Goal: Task Accomplishment & Management: Use online tool/utility

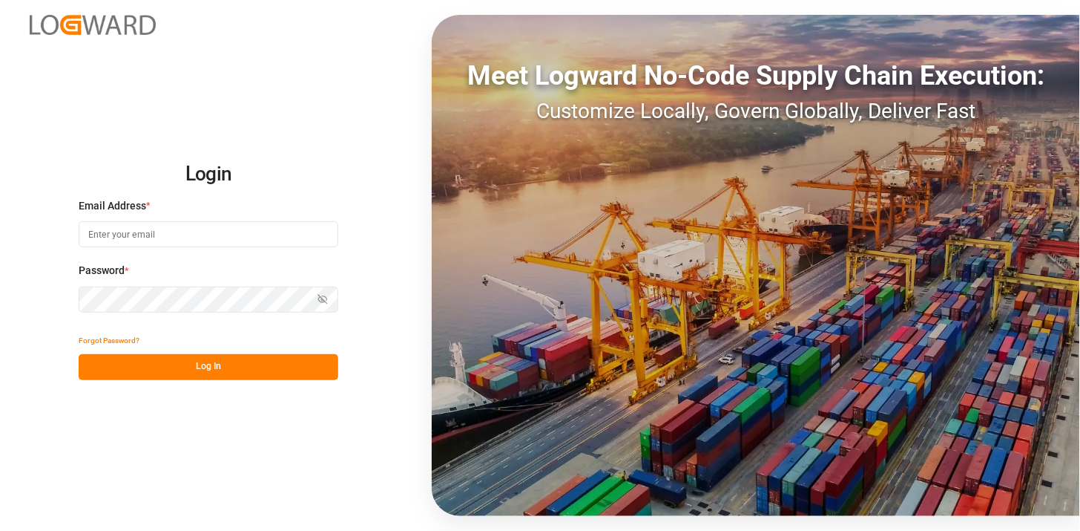
type input "[PERSON_NAME][EMAIL_ADDRESS][PERSON_NAME][DOMAIN_NAME]"
click at [308, 352] on div "Forgot Password?" at bounding box center [209, 341] width 260 height 26
click at [308, 364] on button "Log In" at bounding box center [209, 367] width 260 height 26
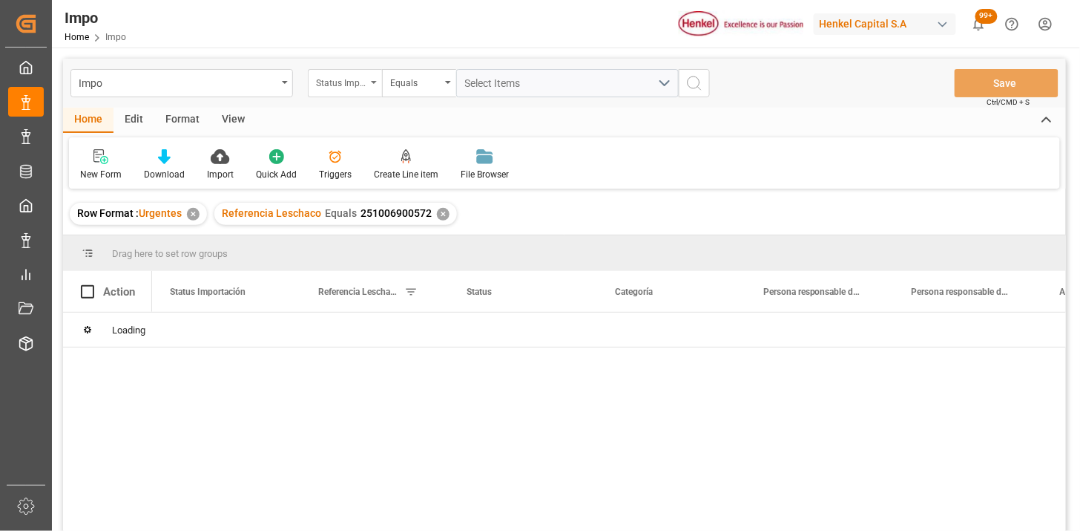
click at [361, 79] on div "Status Importación" at bounding box center [341, 81] width 50 height 17
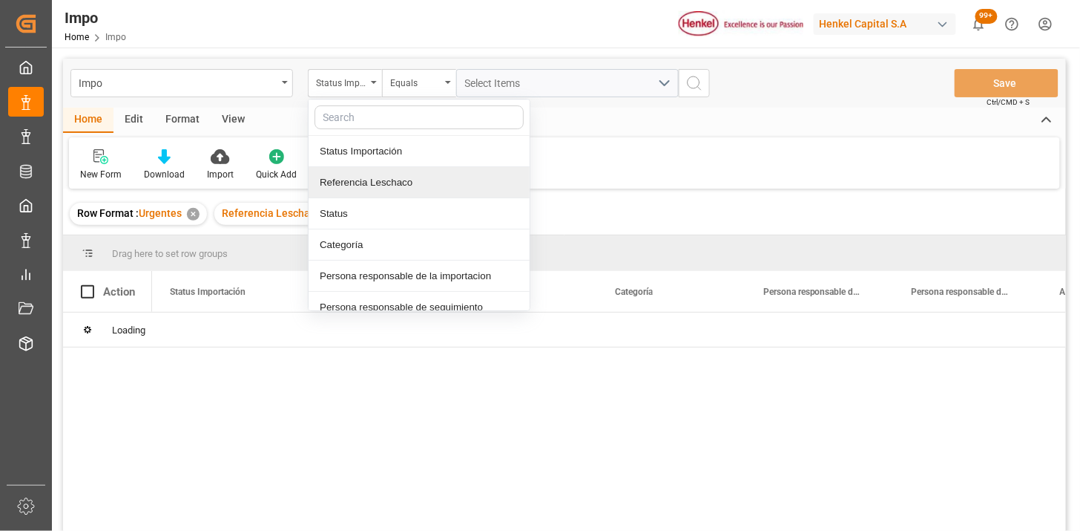
drag, startPoint x: 395, startPoint y: 175, endPoint x: 405, endPoint y: 171, distance: 11.0
click at [398, 174] on div "Referencia Leschaco" at bounding box center [419, 182] width 221 height 31
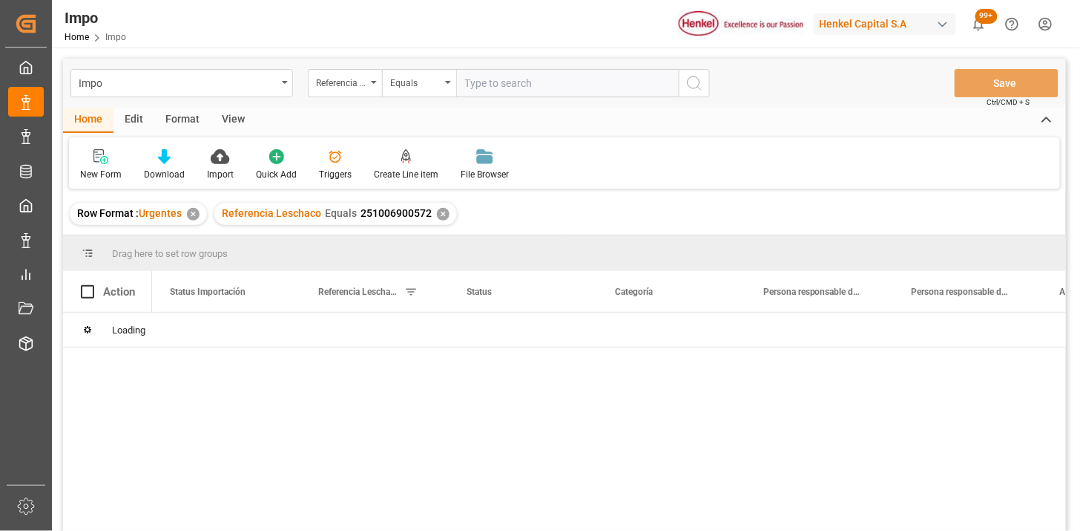
click at [499, 83] on input "text" at bounding box center [567, 83] width 223 height 28
type input "251006900078"
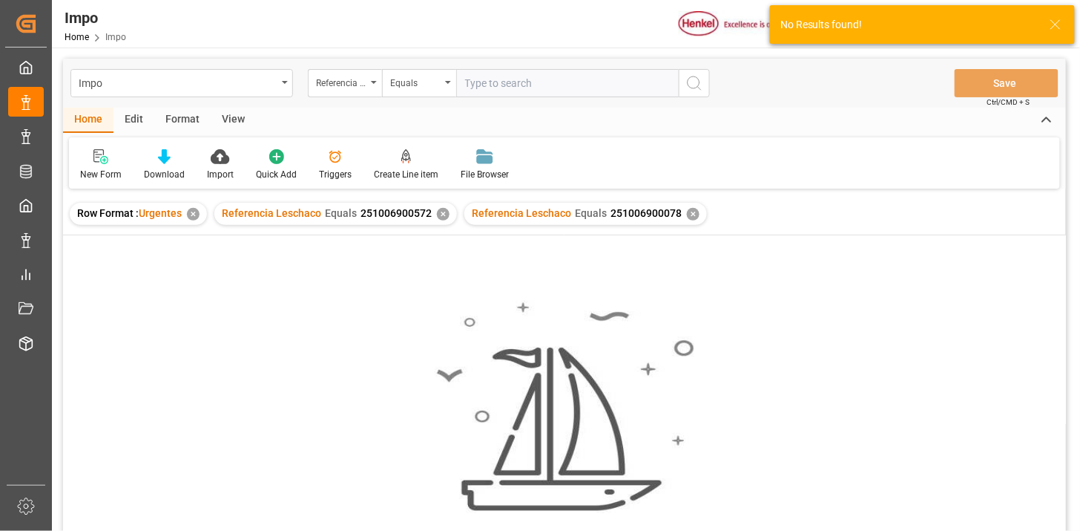
click at [445, 217] on div "✕" at bounding box center [443, 214] width 13 height 13
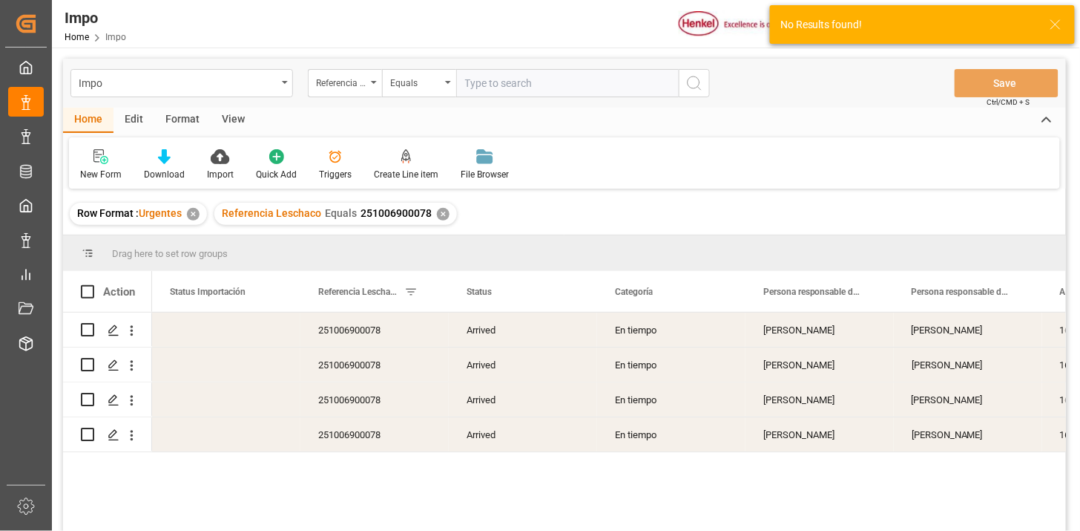
click at [240, 119] on div "View" at bounding box center [233, 120] width 45 height 25
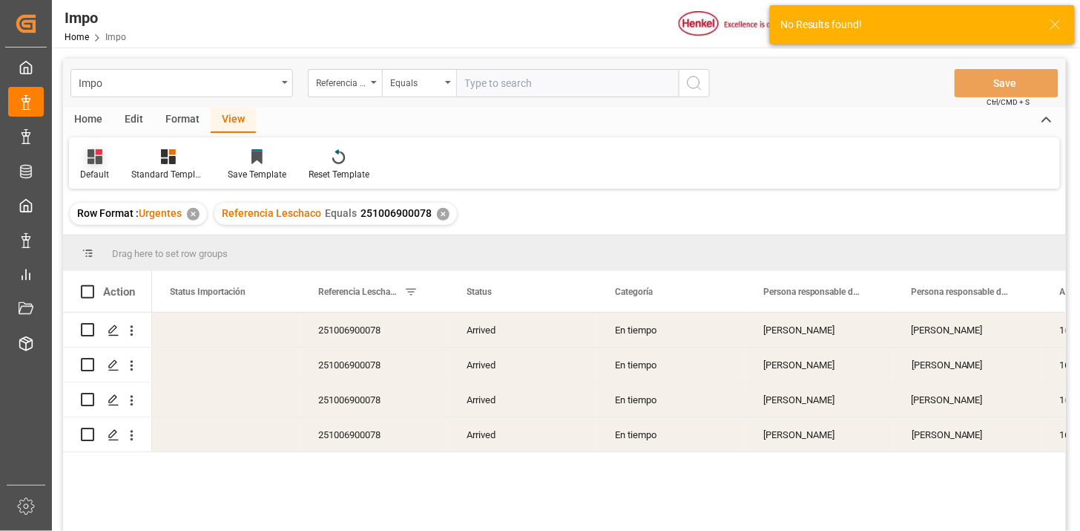
click at [99, 157] on icon at bounding box center [95, 156] width 15 height 15
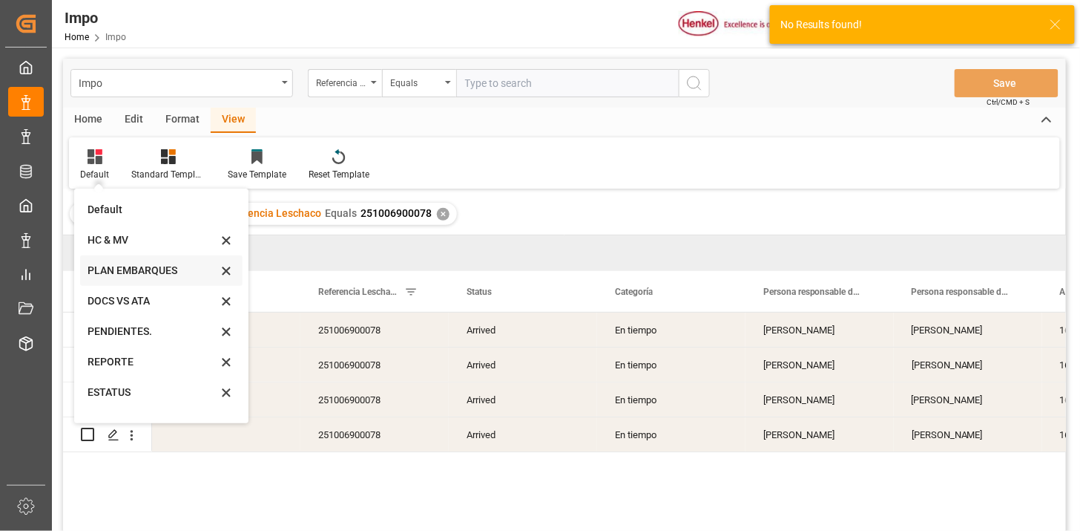
scroll to position [82, 0]
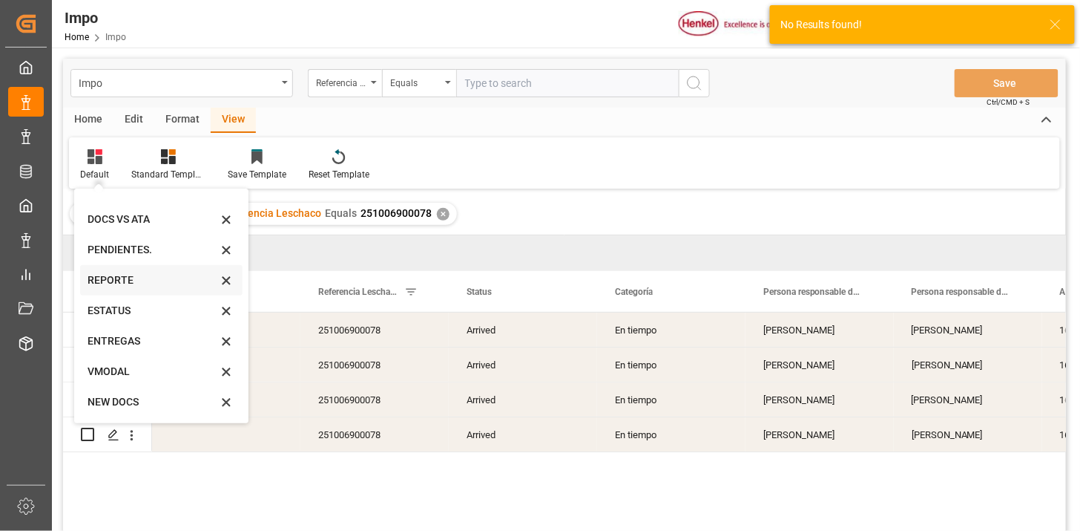
click at [122, 276] on div "REPORTE" at bounding box center [153, 280] width 130 height 16
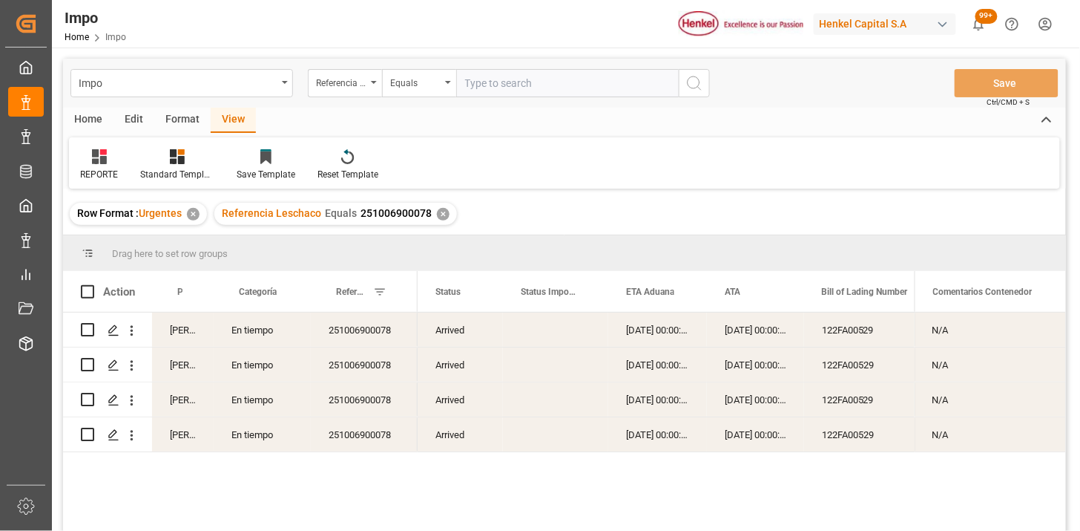
drag, startPoint x: 99, startPoint y: 160, endPoint x: 105, endPoint y: 181, distance: 21.4
click at [99, 161] on icon at bounding box center [99, 156] width 15 height 15
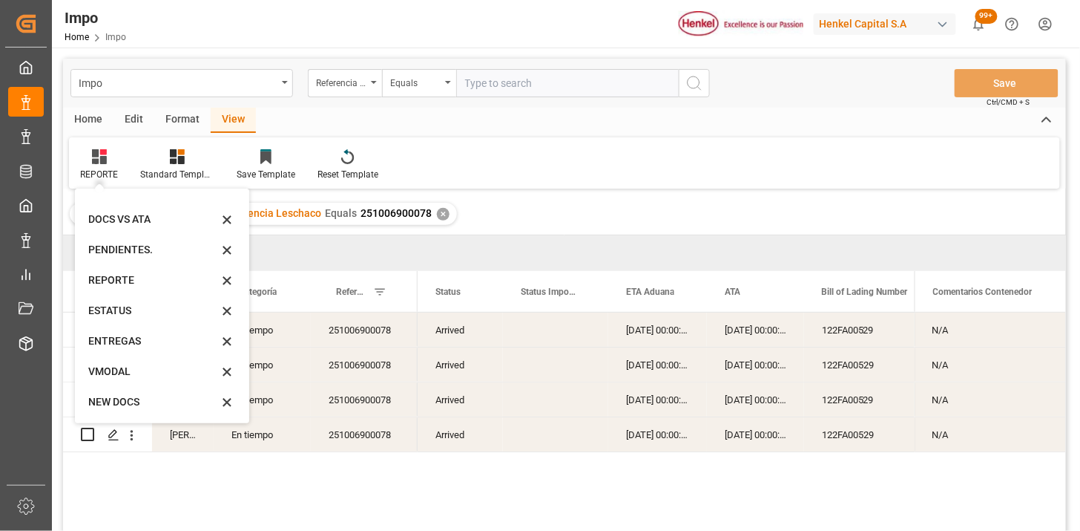
drag, startPoint x: 119, startPoint y: 368, endPoint x: 144, endPoint y: 361, distance: 25.4
click at [121, 368] on div "VMODAL" at bounding box center [153, 372] width 130 height 16
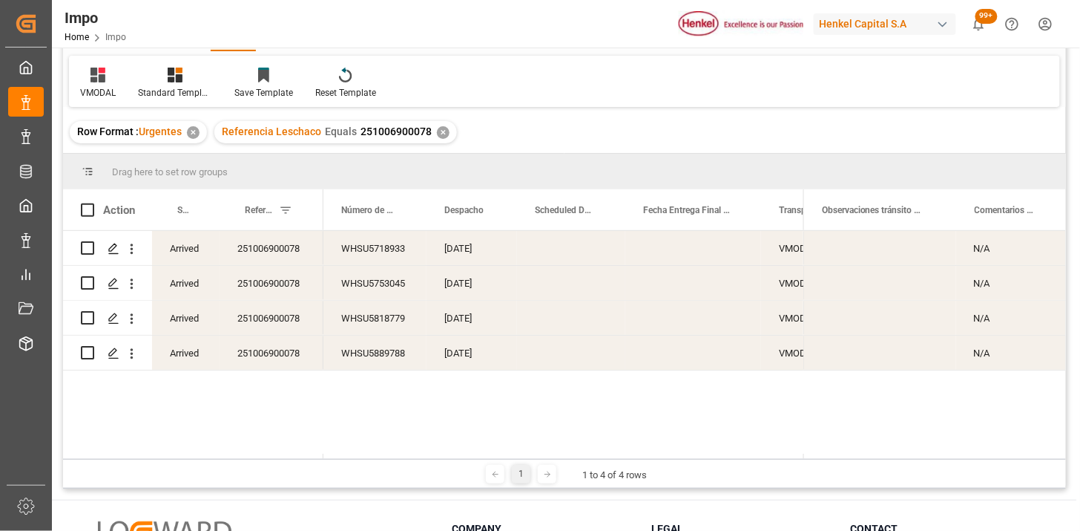
scroll to position [82, 0]
click at [293, 243] on div "251006900078" at bounding box center [272, 247] width 104 height 34
click at [542, 249] on div "Press SPACE to select this row." at bounding box center [571, 247] width 108 height 34
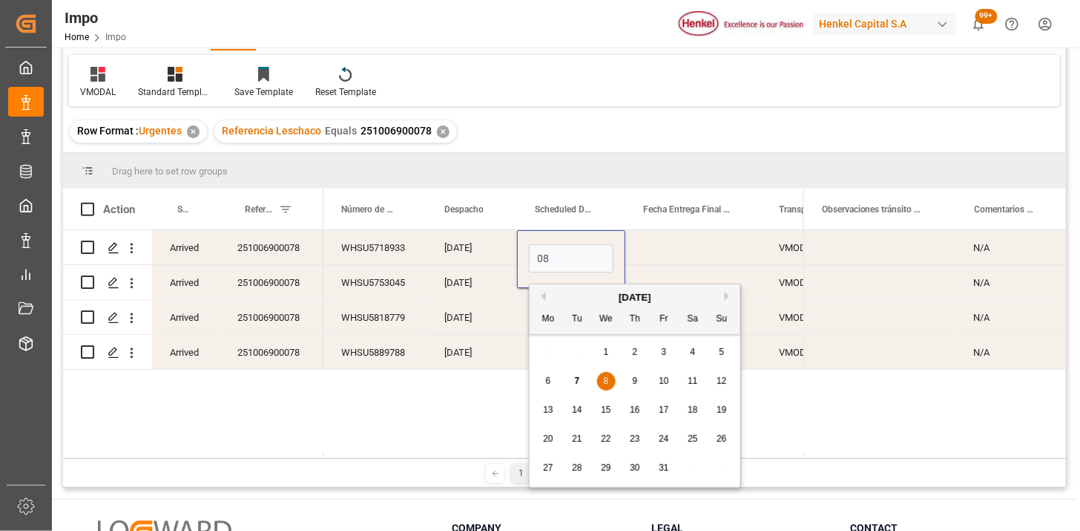
type input "08-10-2025"
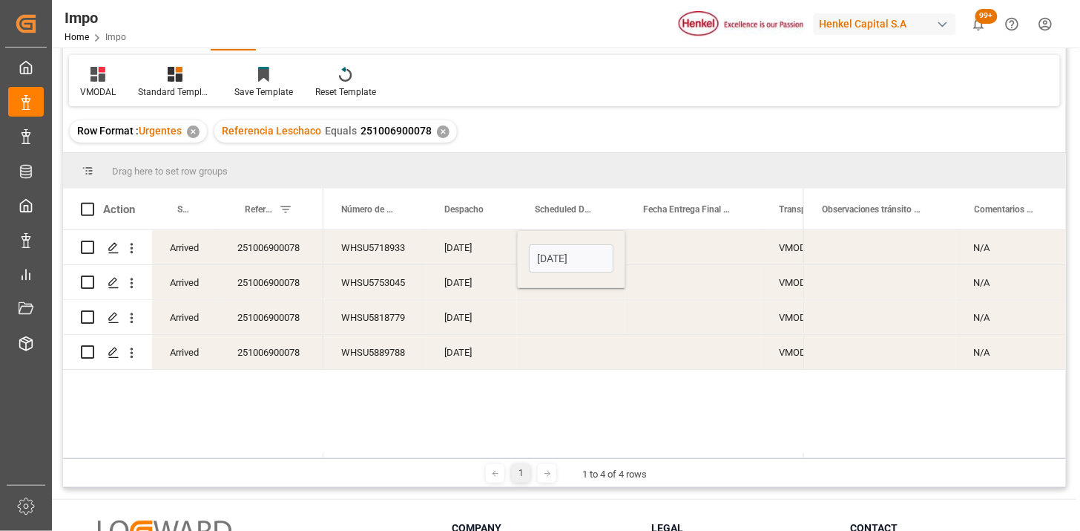
click at [666, 258] on div "Press SPACE to select this row." at bounding box center [694, 247] width 136 height 34
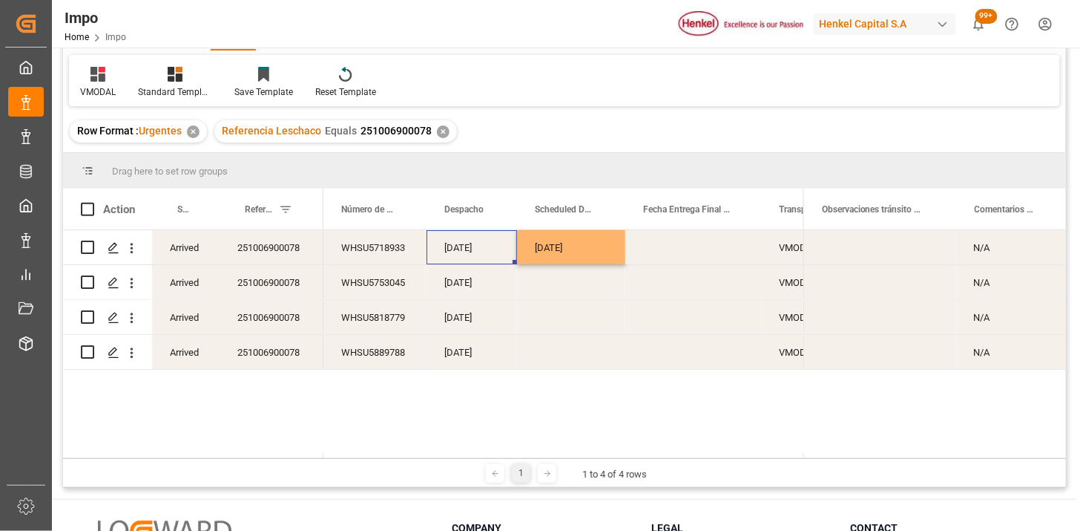
click at [459, 249] on div "04-10-2025" at bounding box center [472, 247] width 91 height 34
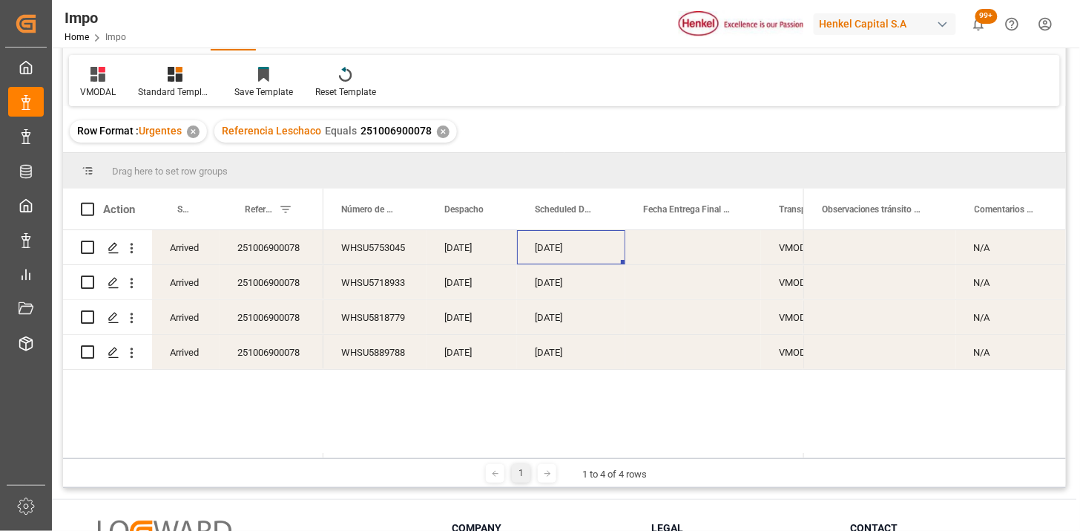
scroll to position [0, 0]
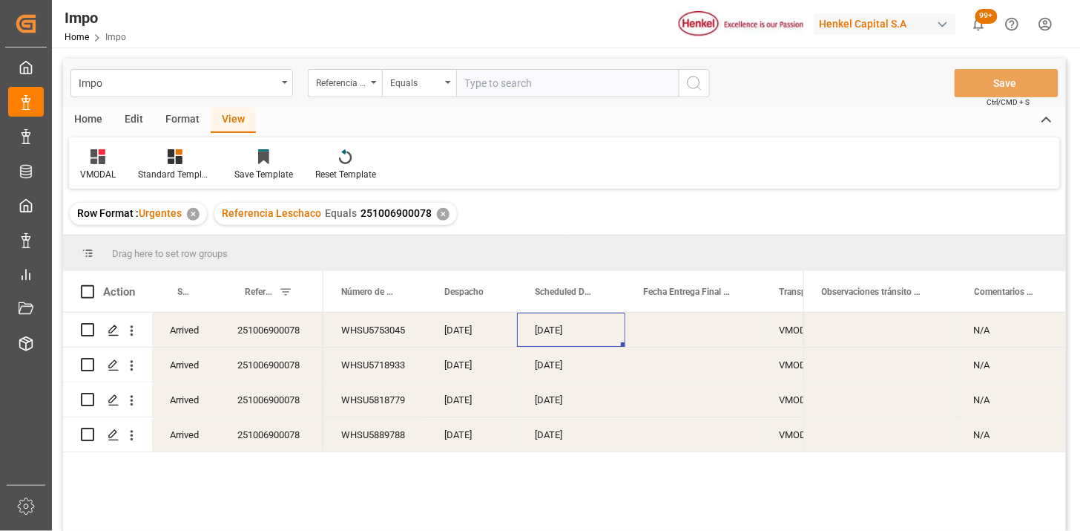
click at [496, 89] on input "text" at bounding box center [567, 83] width 223 height 28
click at [485, 85] on input "text" at bounding box center [567, 83] width 223 height 28
paste input "251015080007"
type input "251015080007"
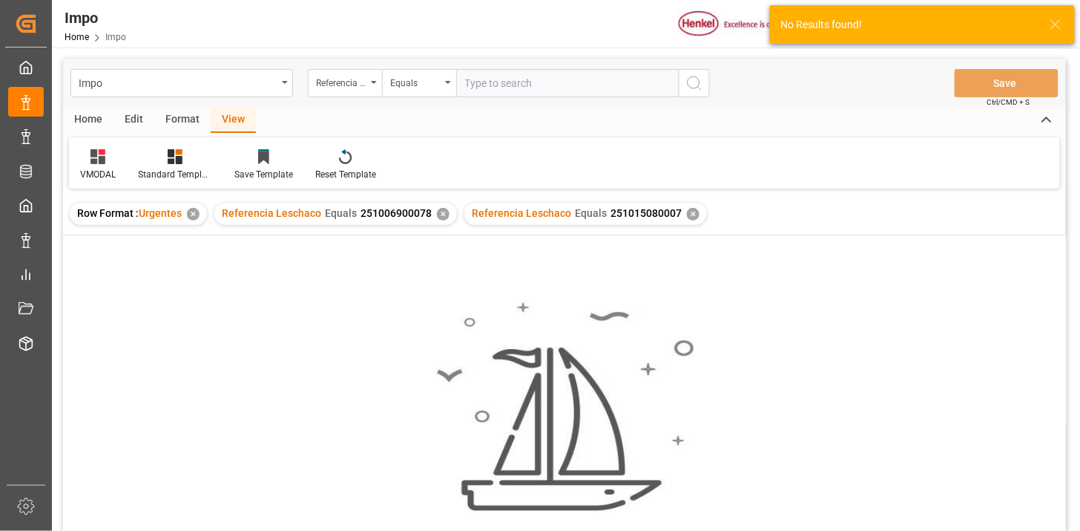
click at [447, 214] on div "Referencia Leschaco Equals 251006900078 ✕" at bounding box center [335, 214] width 243 height 22
click at [443, 214] on div "✕" at bounding box center [443, 214] width 13 height 13
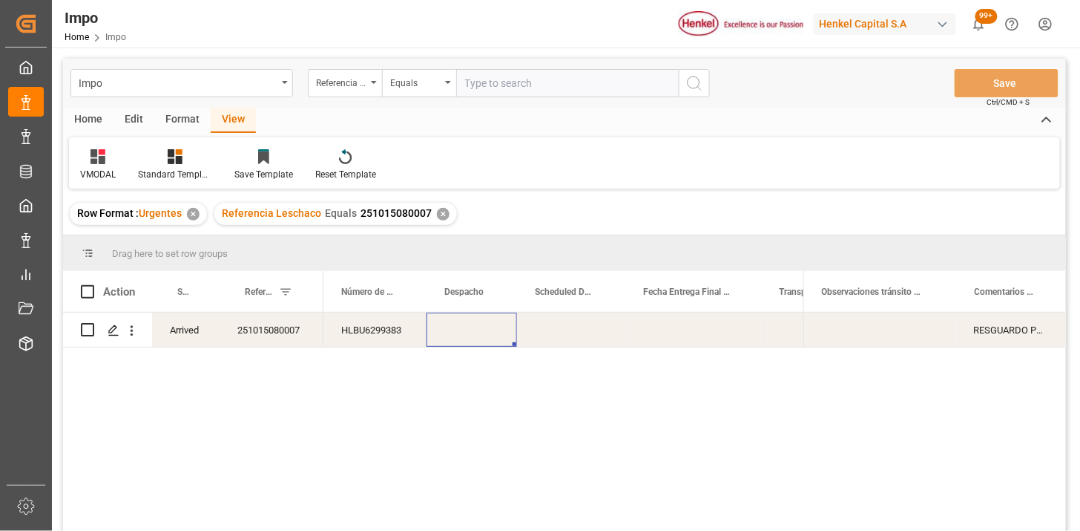
click at [473, 325] on div "Press SPACE to select this row." at bounding box center [472, 329] width 91 height 34
click at [473, 324] on div "Press SPACE to select this row." at bounding box center [472, 329] width 91 height 34
click at [471, 340] on input "Press SPACE to select this row." at bounding box center [472, 340] width 67 height 28
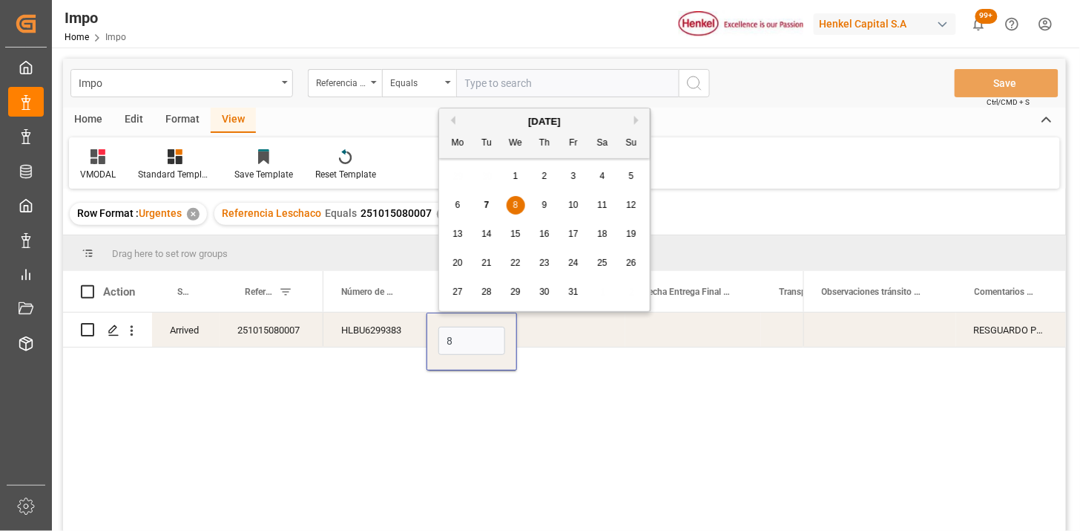
type input "08-10-2025"
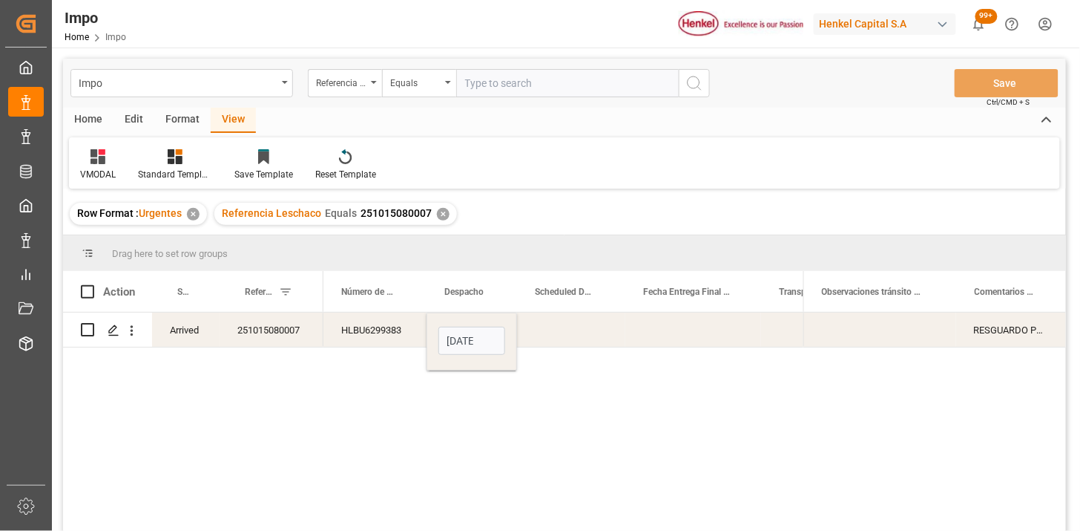
click at [392, 332] on div "HLBU6299383" at bounding box center [375, 329] width 103 height 34
click at [547, 93] on input "text" at bounding box center [567, 83] width 223 height 28
paste input "251006900078"
type input "251006900078"
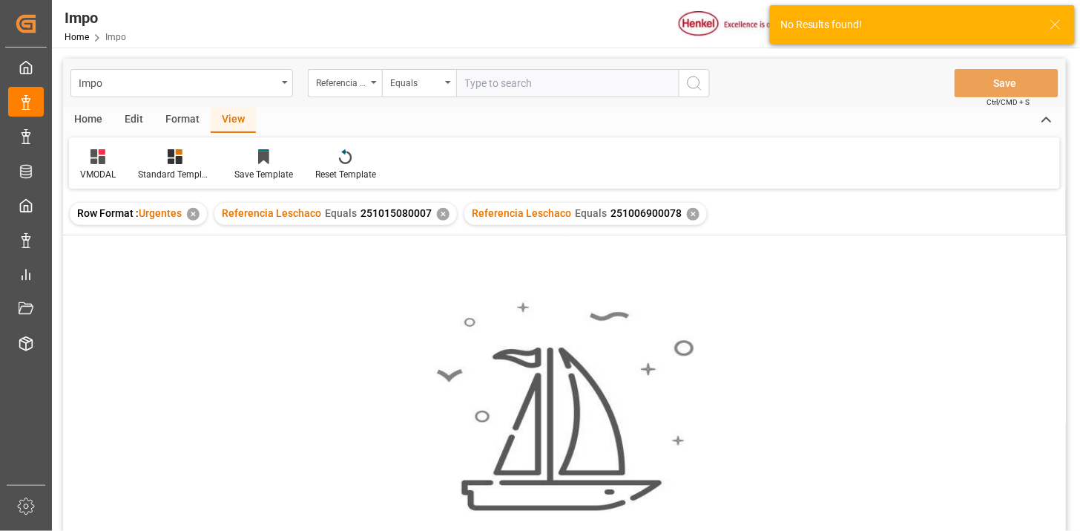
click at [445, 209] on div "✕" at bounding box center [443, 214] width 13 height 13
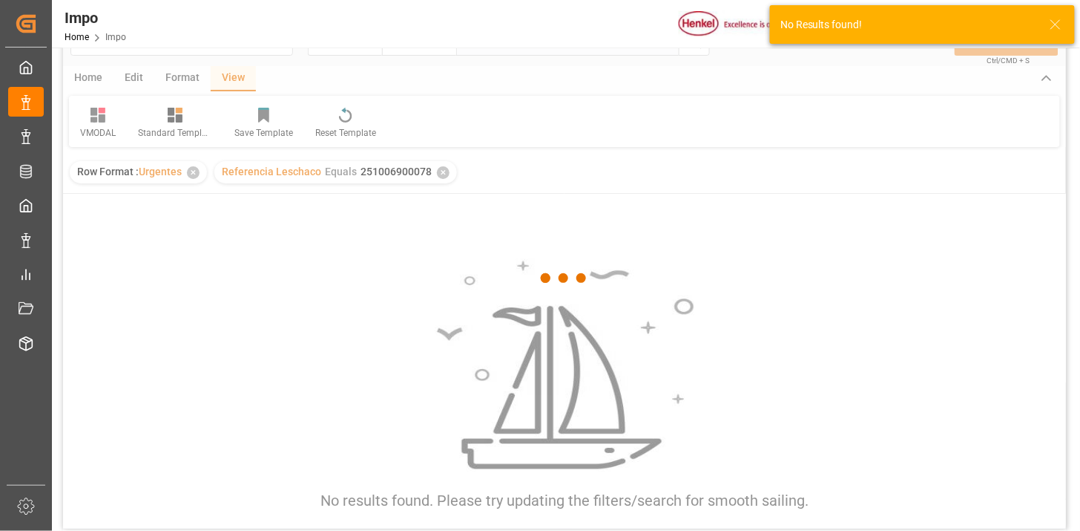
scroll to position [82, 0]
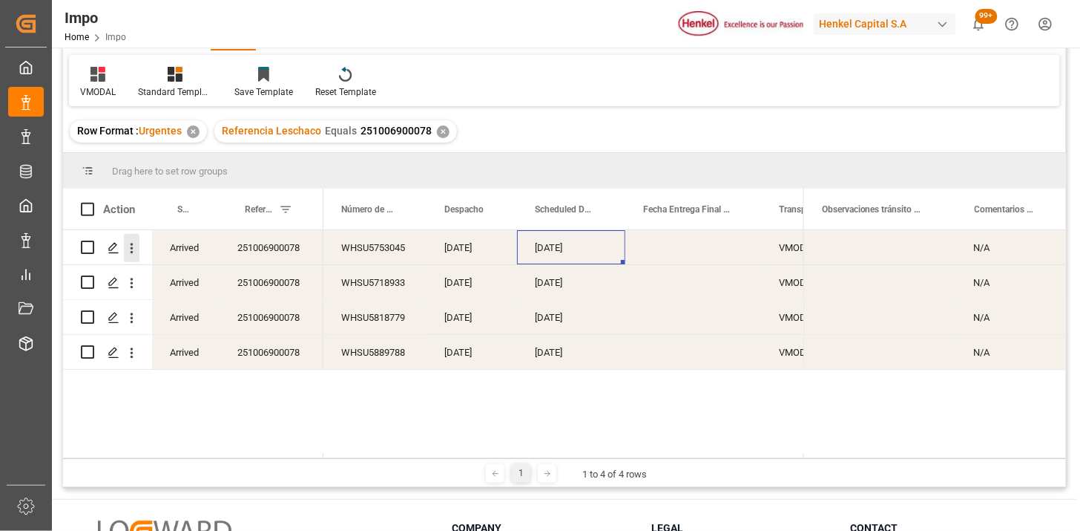
click at [137, 248] on icon "open menu" at bounding box center [132, 248] width 16 height 16
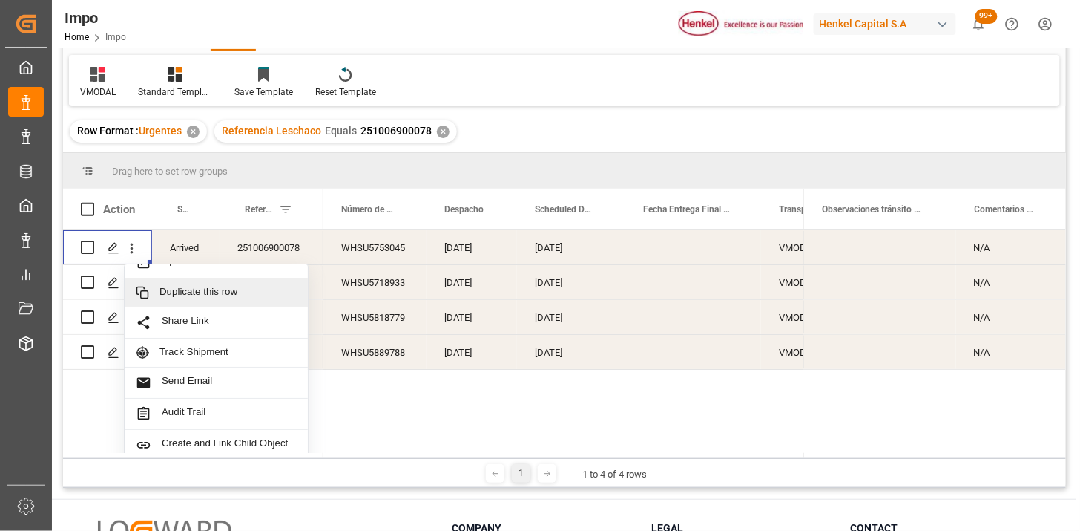
scroll to position [32, 0]
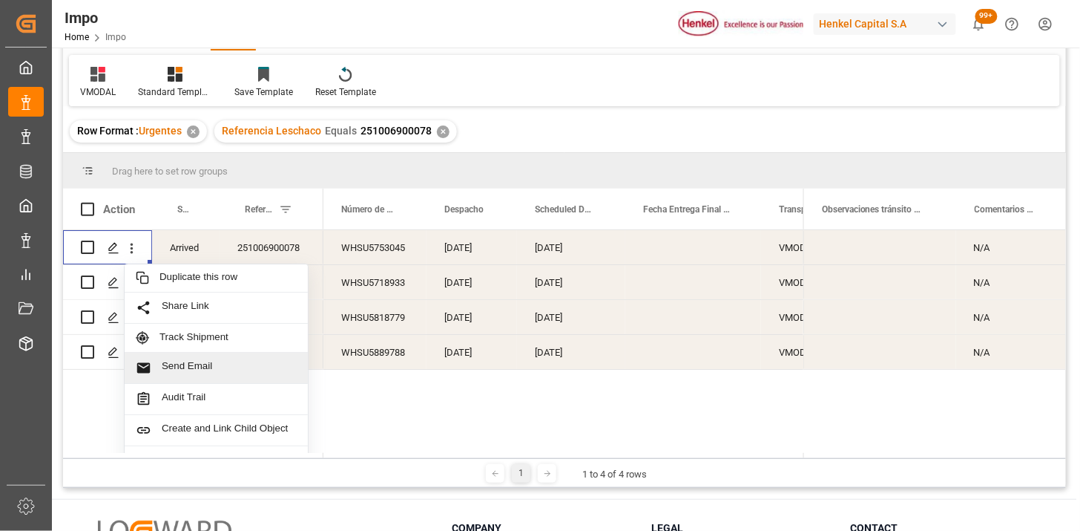
click at [200, 360] on span "Send Email" at bounding box center [229, 368] width 135 height 16
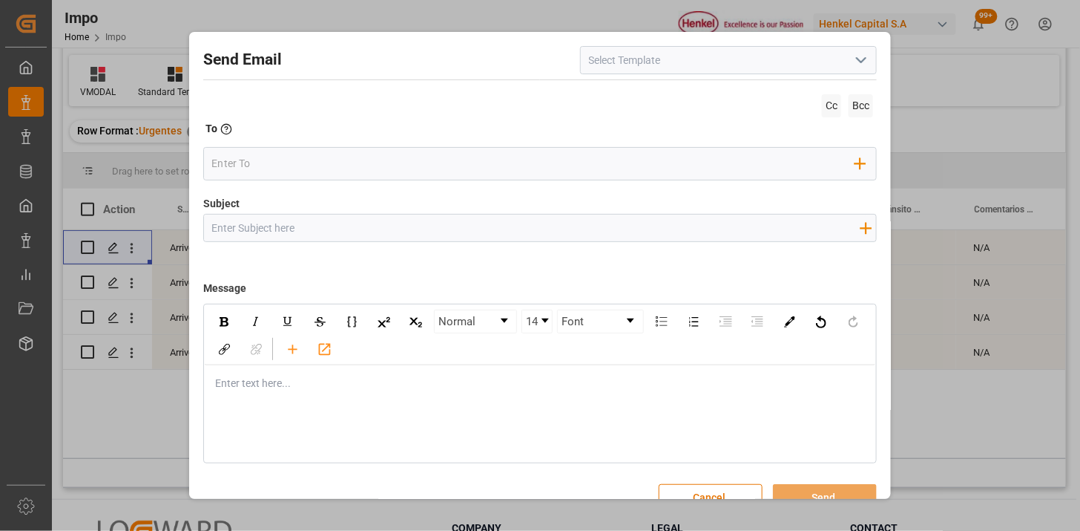
click at [861, 60] on icon "open menu" at bounding box center [862, 60] width 18 height 18
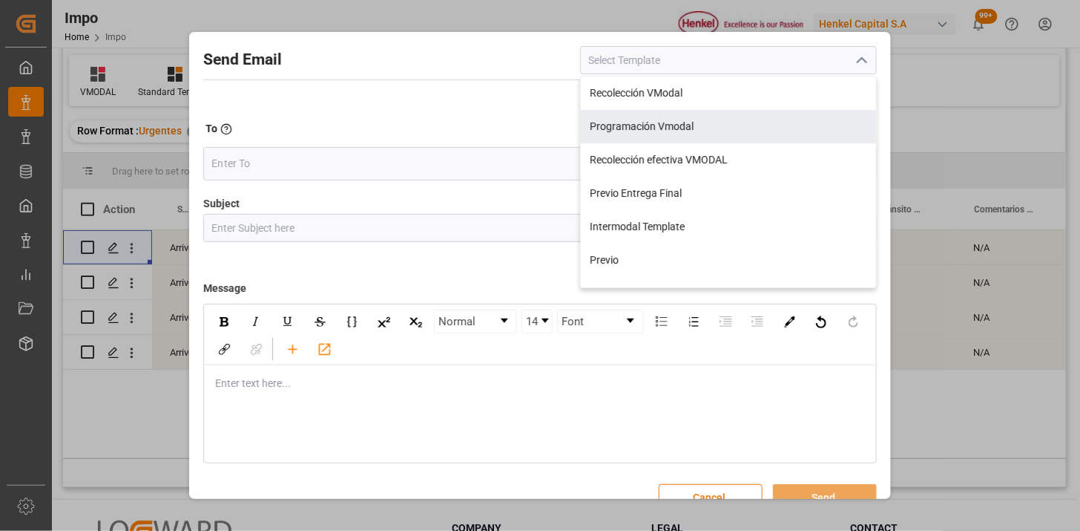
click at [717, 119] on div "Programación Vmodal" at bounding box center [728, 126] width 295 height 33
type input "Programación Vmodal"
type input "PROGRAMACIÓN CARGA {{scheduledDeliveryDate}} || OC {{customerpoDerived}} || {{f…"
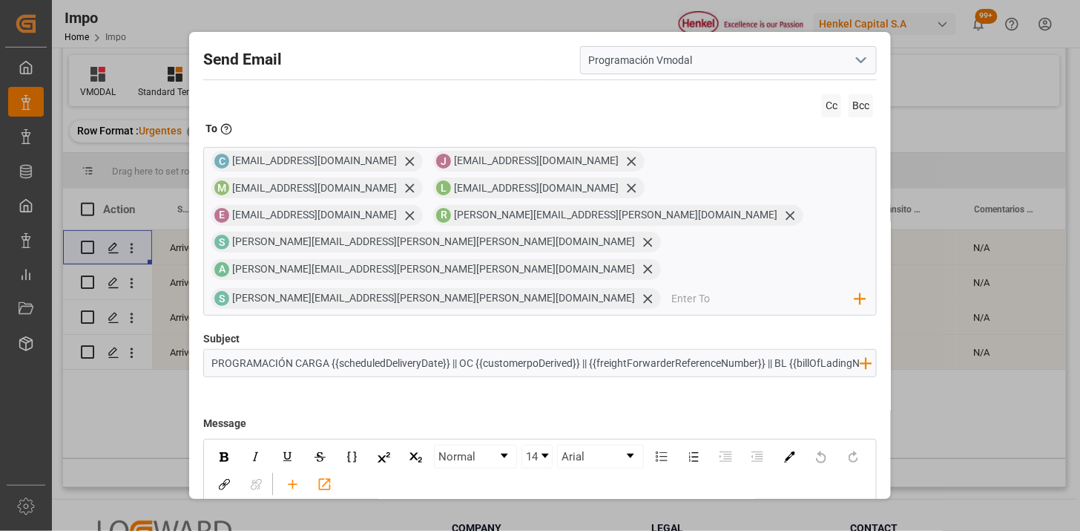
click at [827, 110] on span "Cc" at bounding box center [831, 105] width 19 height 23
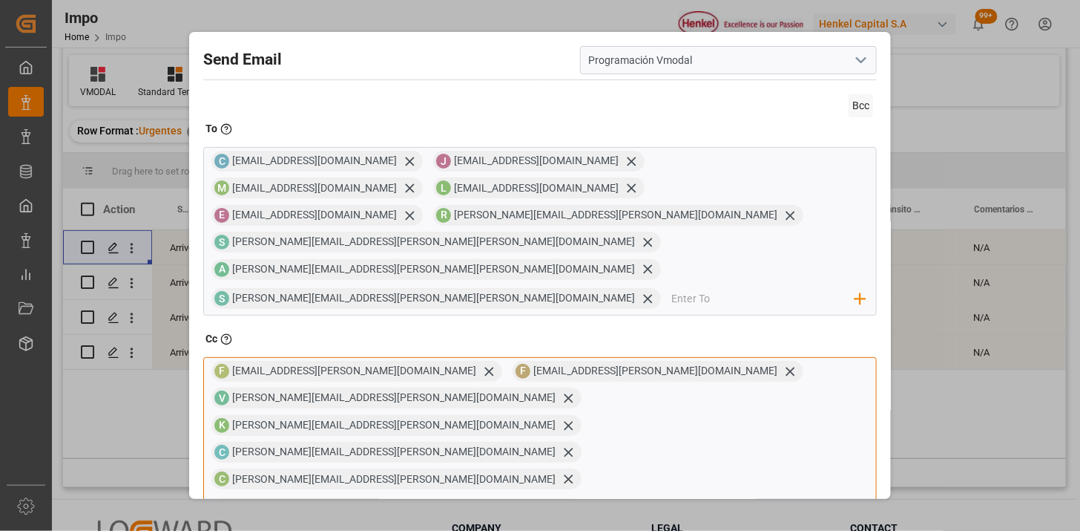
click at [592, 497] on input "email" at bounding box center [723, 508] width 263 height 22
type input "fern"
click at [565, 444] on icon at bounding box center [569, 452] width 16 height 16
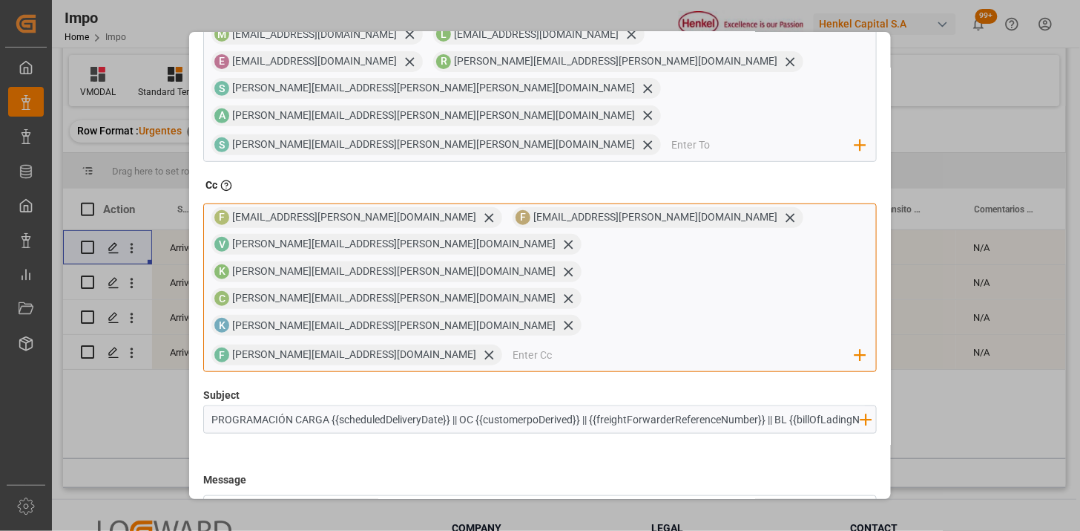
scroll to position [269, 0]
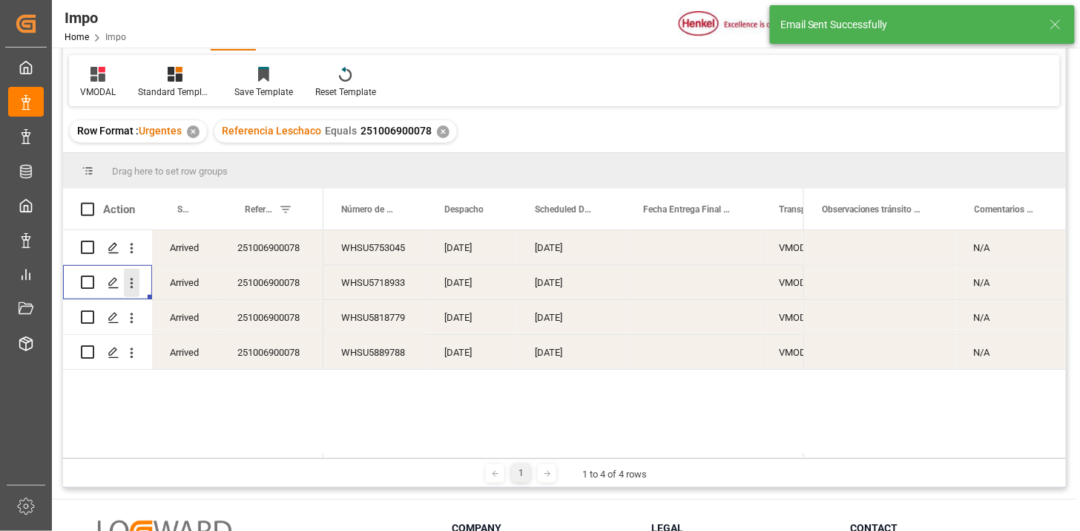
click at [131, 286] on icon "open menu" at bounding box center [132, 283] width 16 height 16
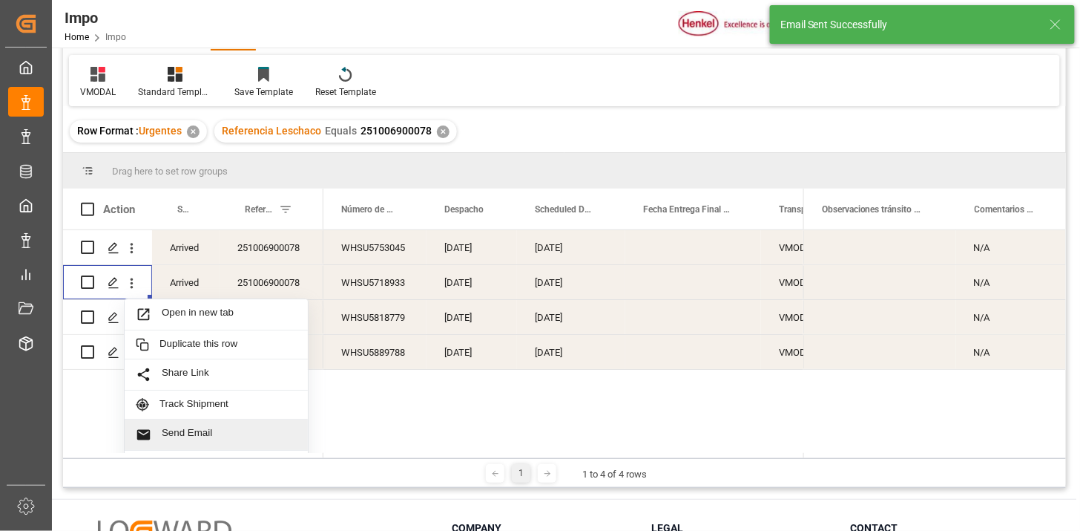
click at [197, 431] on span "Send Email" at bounding box center [229, 435] width 135 height 16
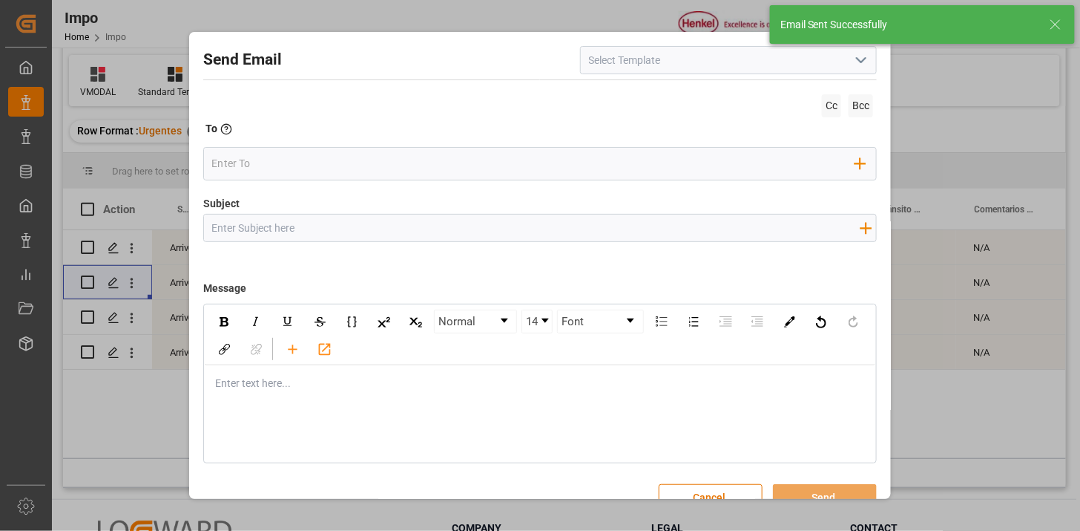
click at [861, 65] on icon "open menu" at bounding box center [862, 60] width 18 height 18
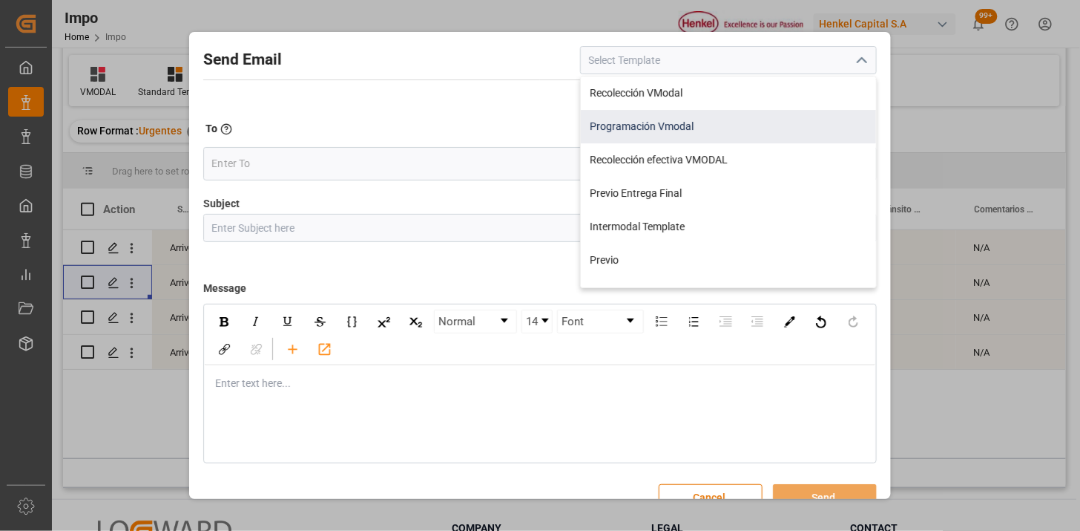
click at [767, 122] on div "Programación Vmodal" at bounding box center [728, 126] width 295 height 33
type input "Programación Vmodal"
type input "PROGRAMACIÓN CARGA {{scheduledDeliveryDate}} || OC {{customerpoDerived}} || {{f…"
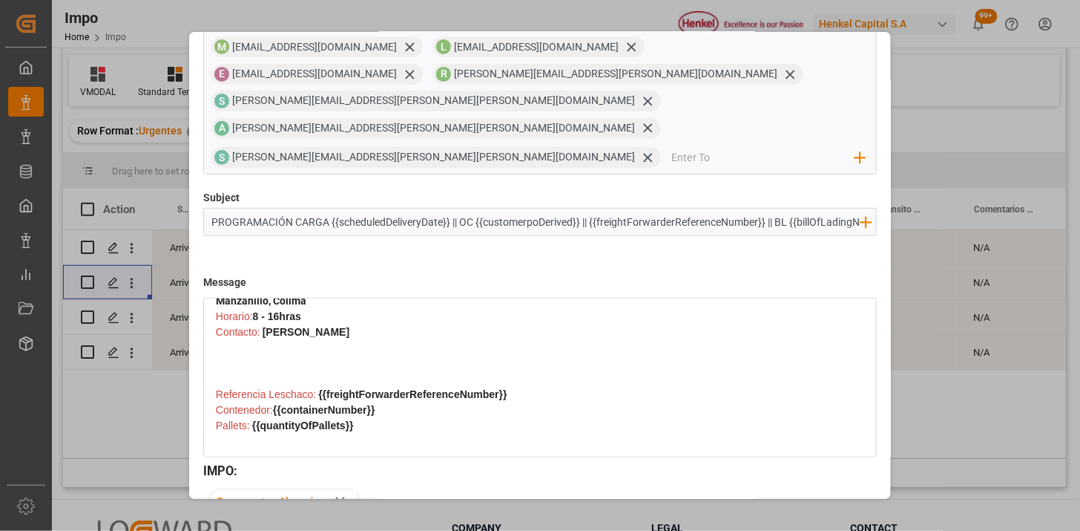
scroll to position [61, 0]
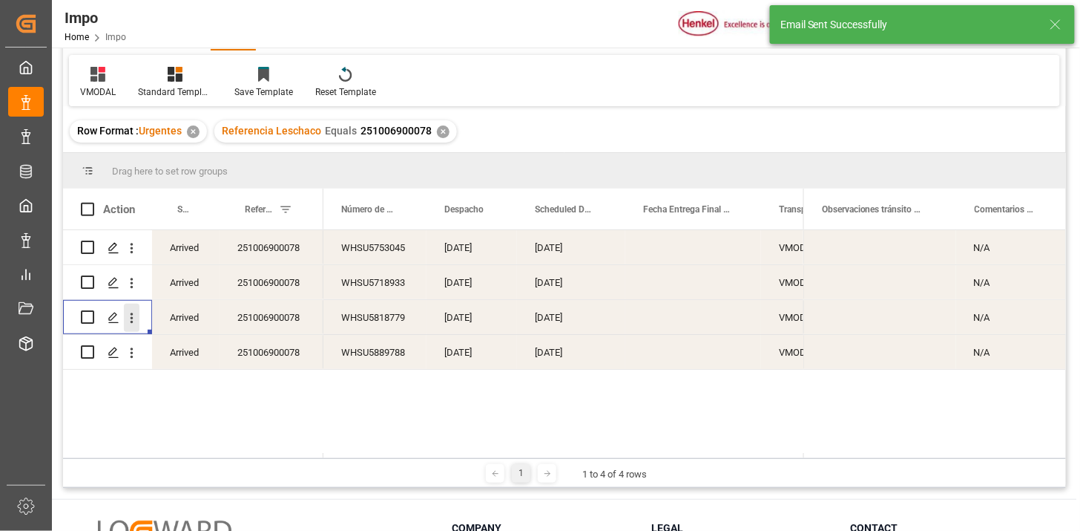
click at [131, 322] on icon "open menu" at bounding box center [132, 318] width 16 height 16
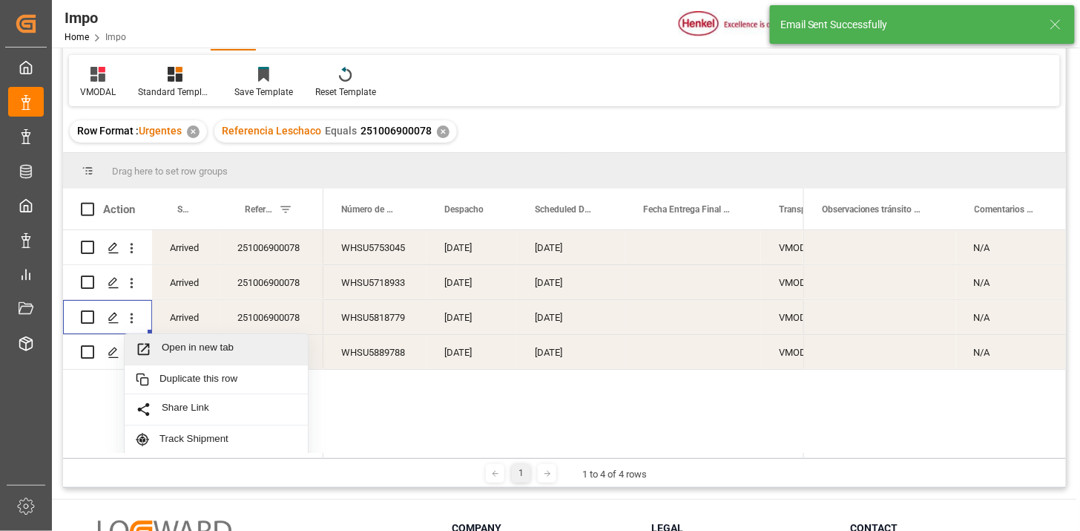
scroll to position [32, 0]
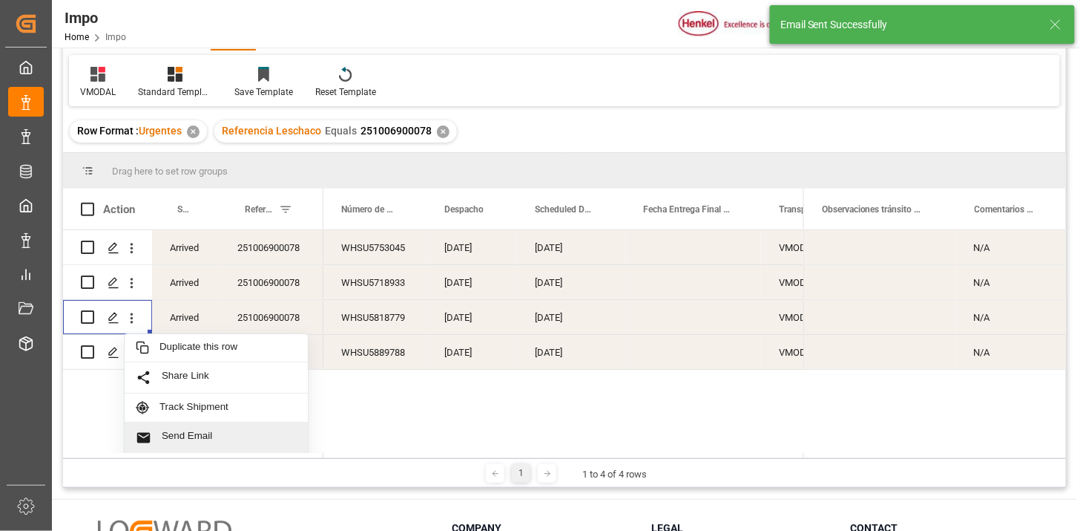
click at [220, 430] on span "Send Email" at bounding box center [229, 438] width 135 height 16
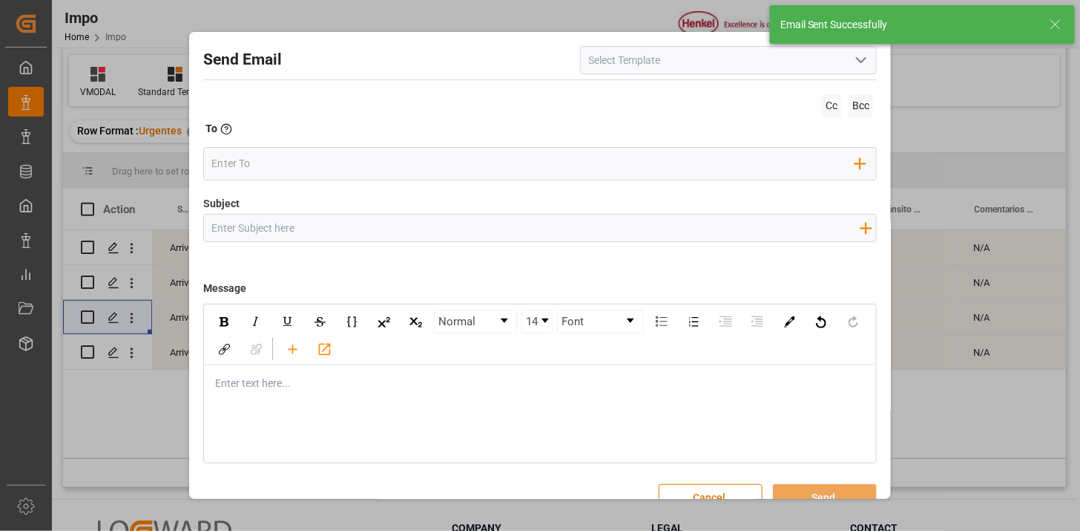
click at [853, 65] on icon "open menu" at bounding box center [862, 60] width 18 height 18
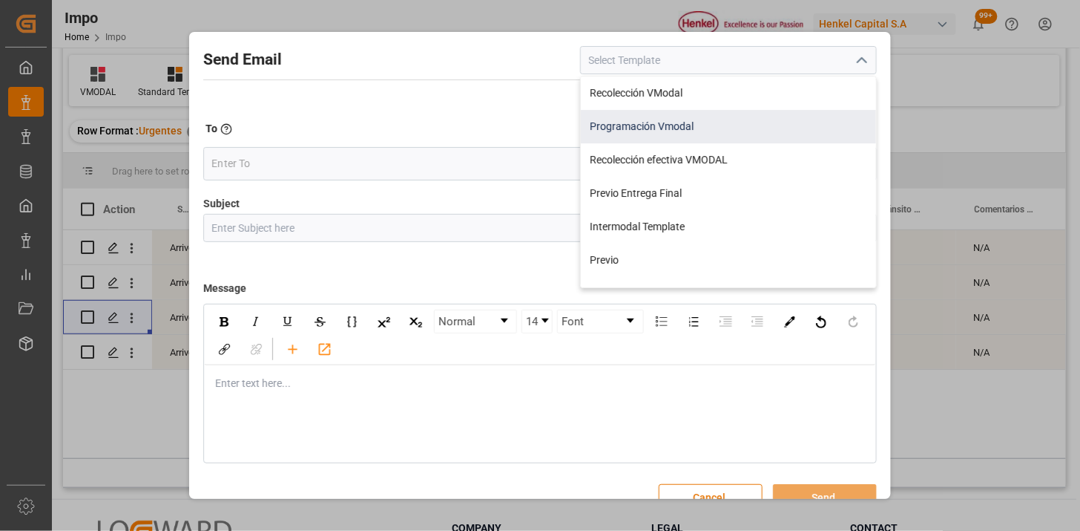
click at [705, 119] on div "Programación Vmodal" at bounding box center [728, 126] width 295 height 33
type input "Programación Vmodal"
type input "PROGRAMACIÓN CARGA {{scheduledDeliveryDate}} || OC {{customerpoDerived}} || {{f…"
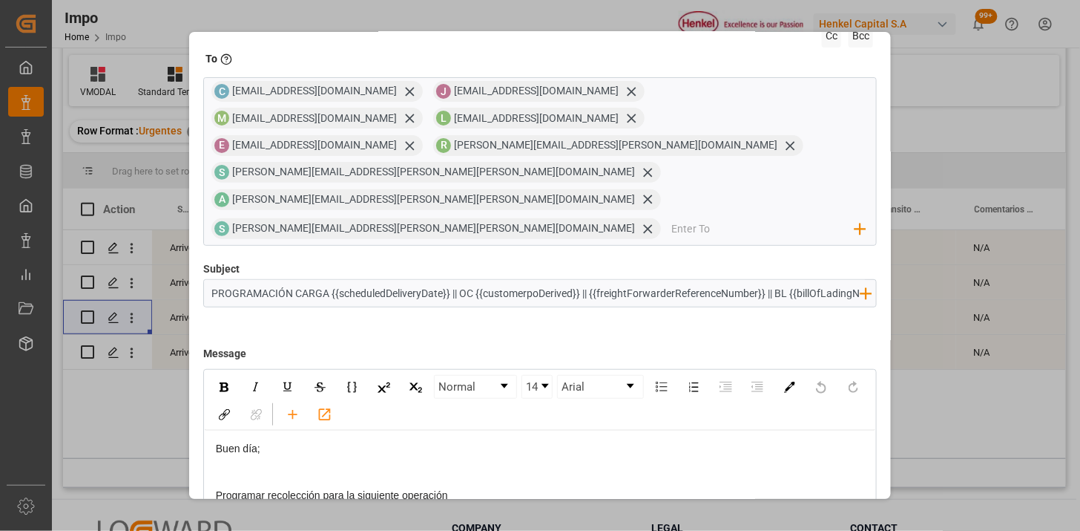
scroll to position [141, 0]
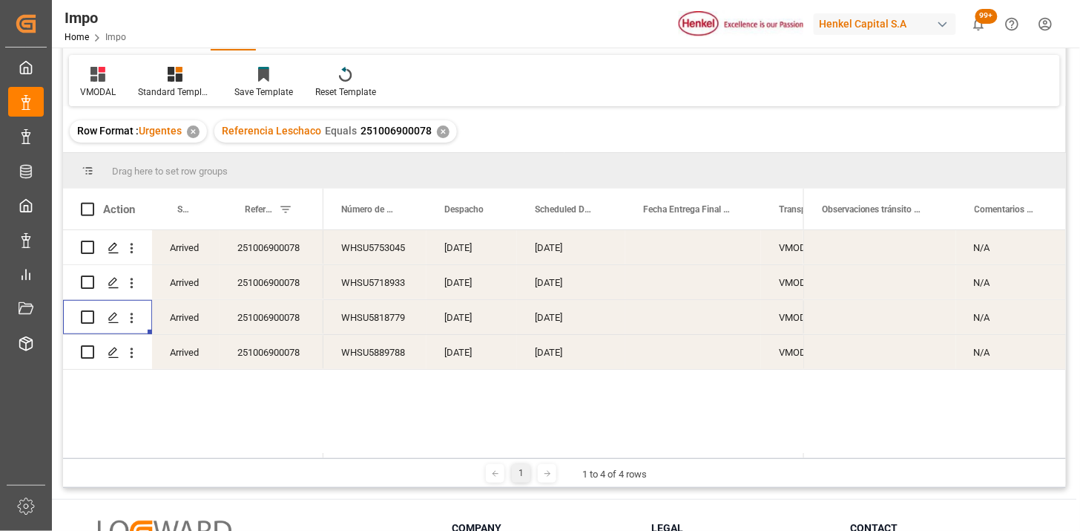
scroll to position [165, 0]
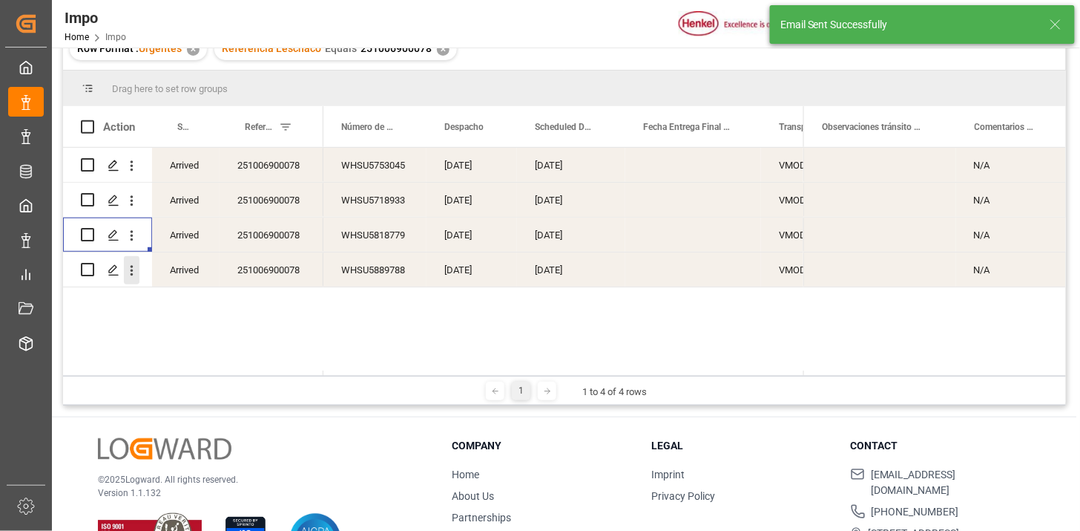
click at [128, 268] on icon "open menu" at bounding box center [132, 271] width 16 height 16
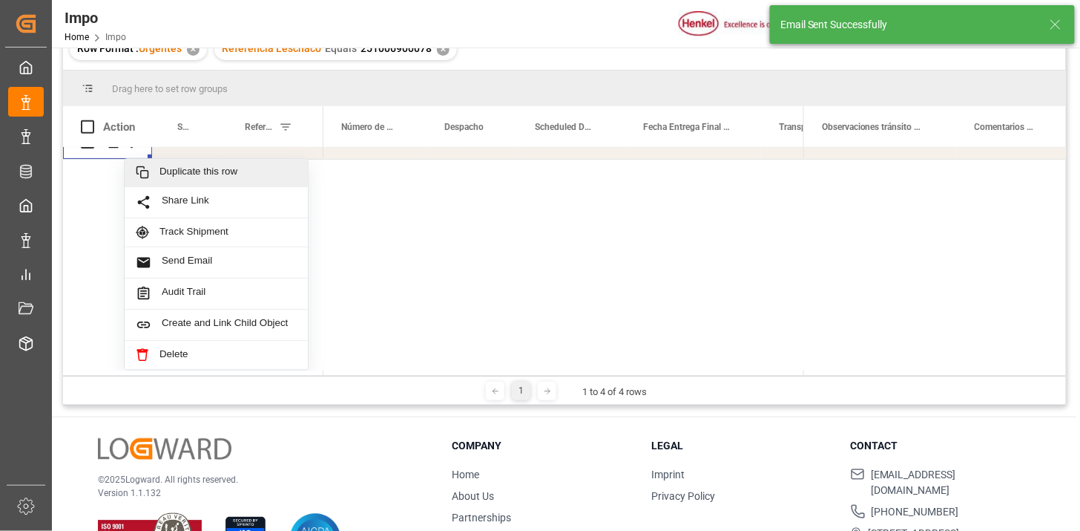
scroll to position [131, 0]
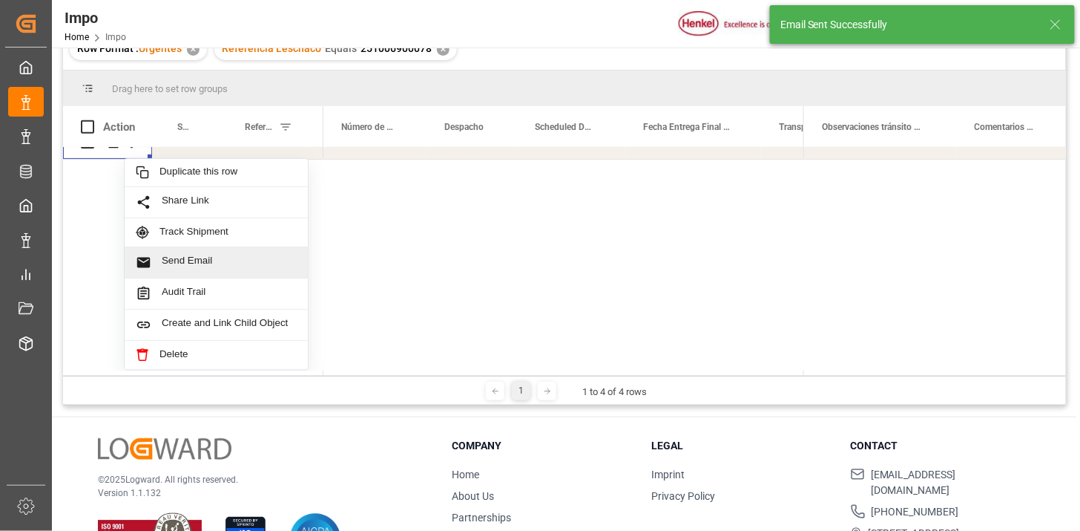
click at [216, 255] on span "Send Email" at bounding box center [229, 263] width 135 height 16
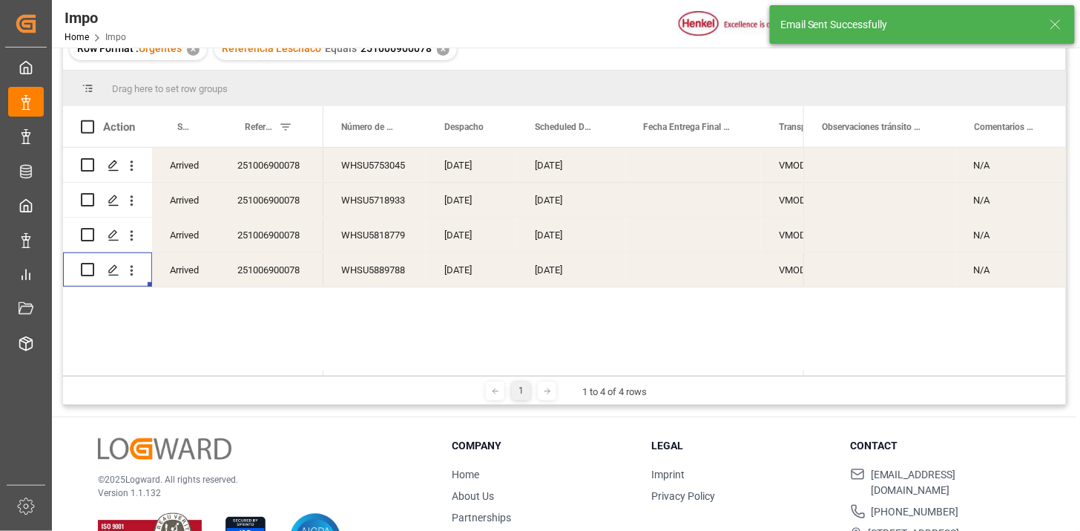
scroll to position [0, 0]
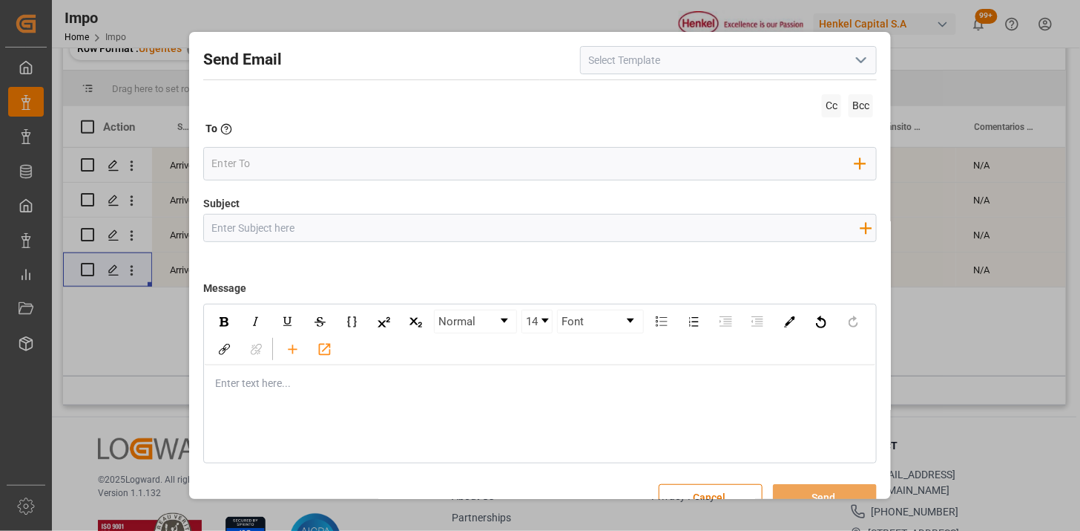
click at [853, 55] on icon "open menu" at bounding box center [862, 60] width 18 height 18
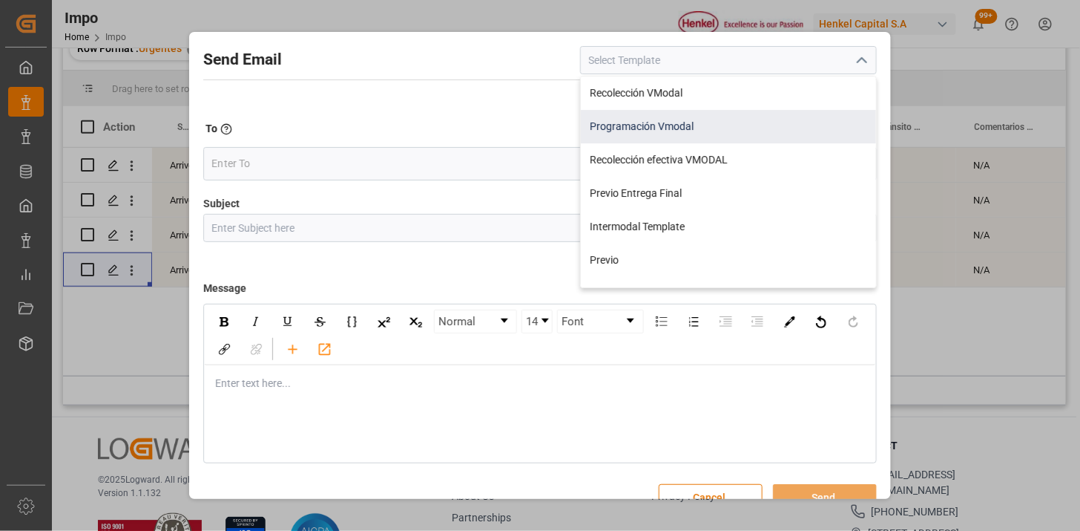
click at [739, 128] on div "Programación Vmodal" at bounding box center [728, 126] width 295 height 33
type input "Programación Vmodal"
type input "PROGRAMACIÓN CARGA {{scheduledDeliveryDate}} || OC {{customerpoDerived}} || {{f…"
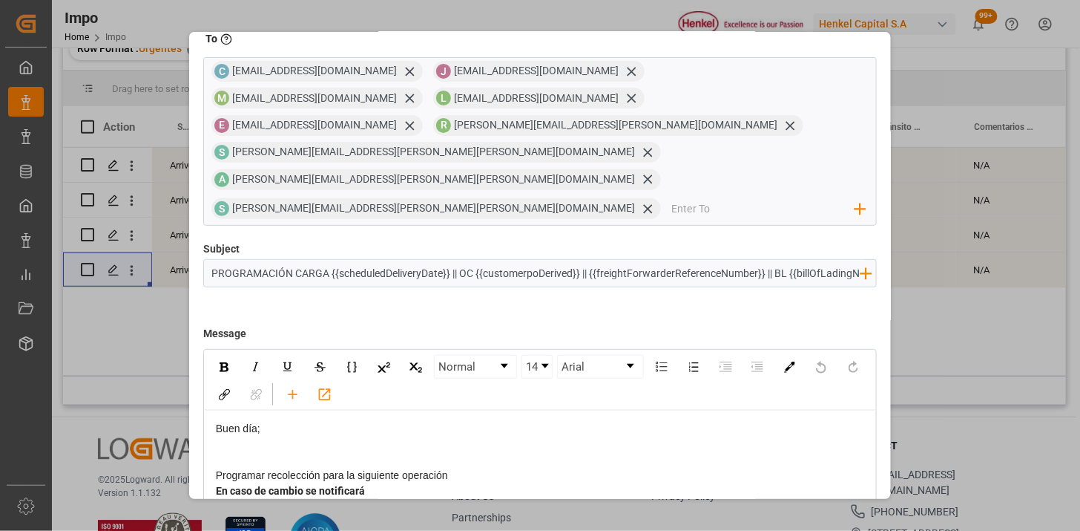
scroll to position [141, 0]
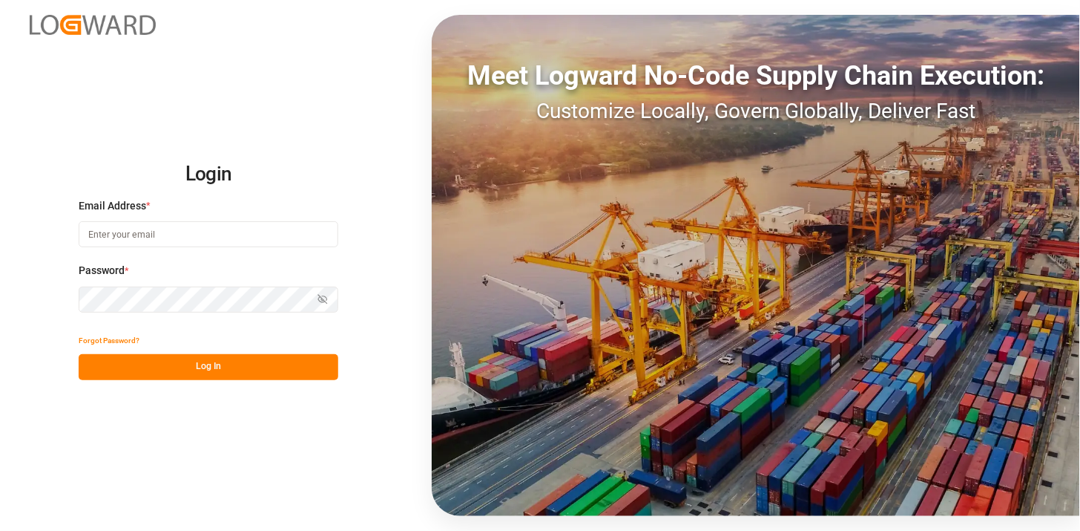
type input "[PERSON_NAME][EMAIL_ADDRESS][PERSON_NAME][DOMAIN_NAME]"
click at [275, 367] on button "Log In" at bounding box center [209, 367] width 260 height 26
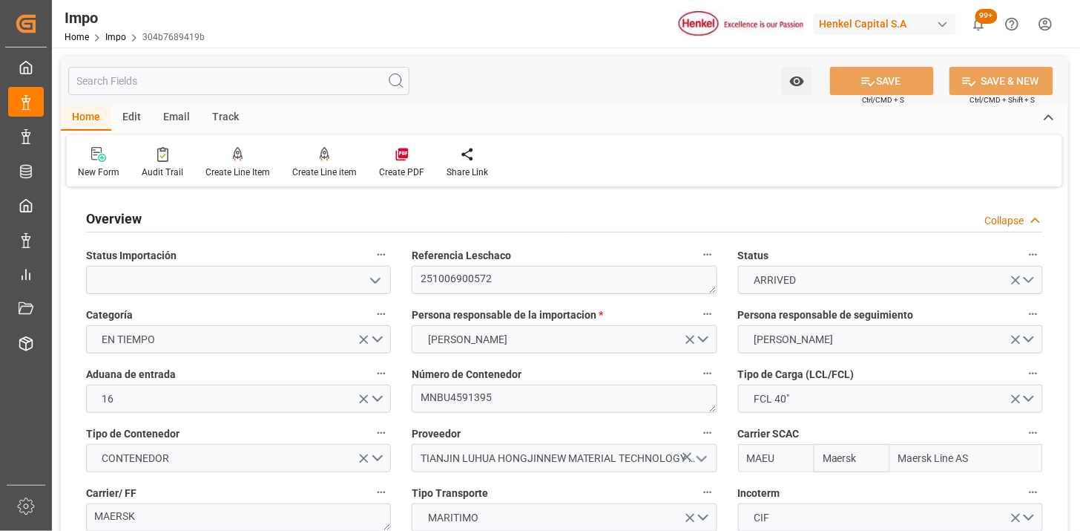
type input "Maersk"
type input "Maersk Line AS"
type input "1"
type input "50"
type input "20"
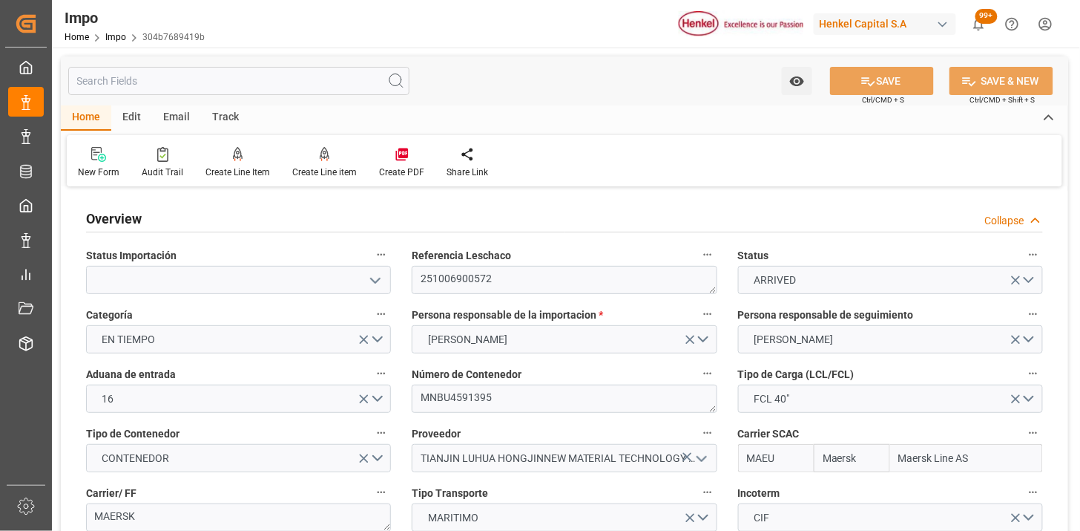
type input "[DATE]"
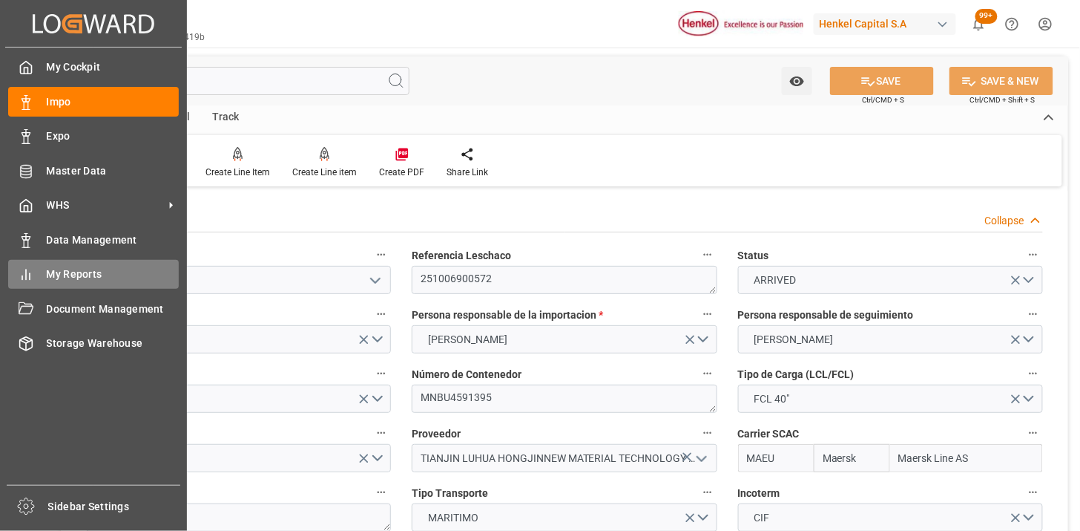
click at [42, 279] on div "My Reports My Reports" at bounding box center [93, 274] width 171 height 29
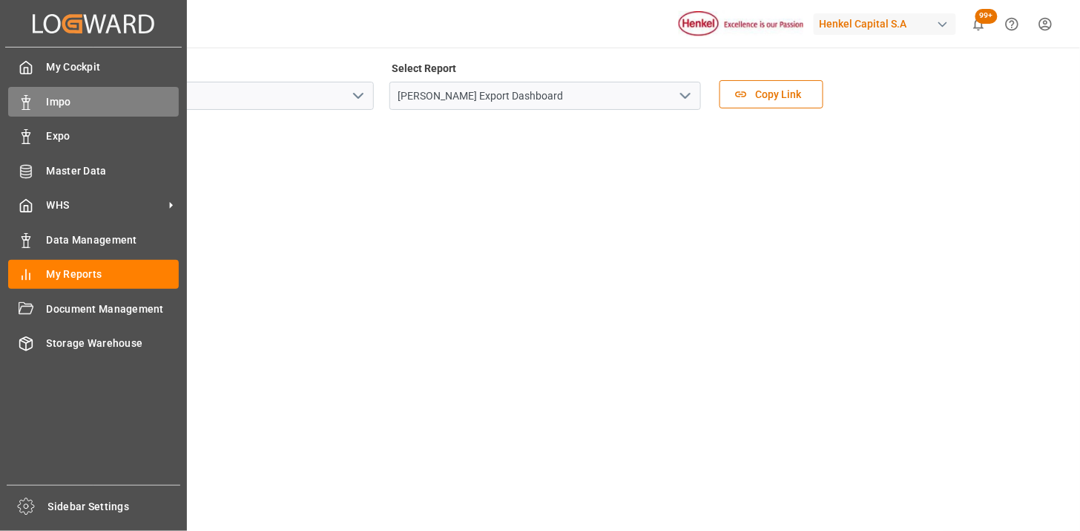
click at [74, 97] on span "Impo" at bounding box center [113, 102] width 133 height 16
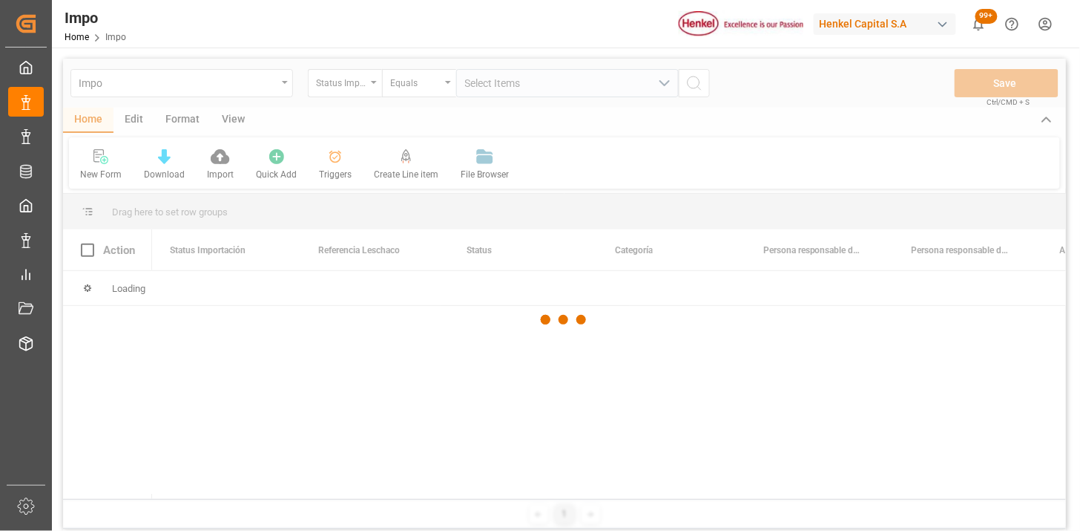
click at [358, 79] on div at bounding box center [564, 320] width 1003 height 522
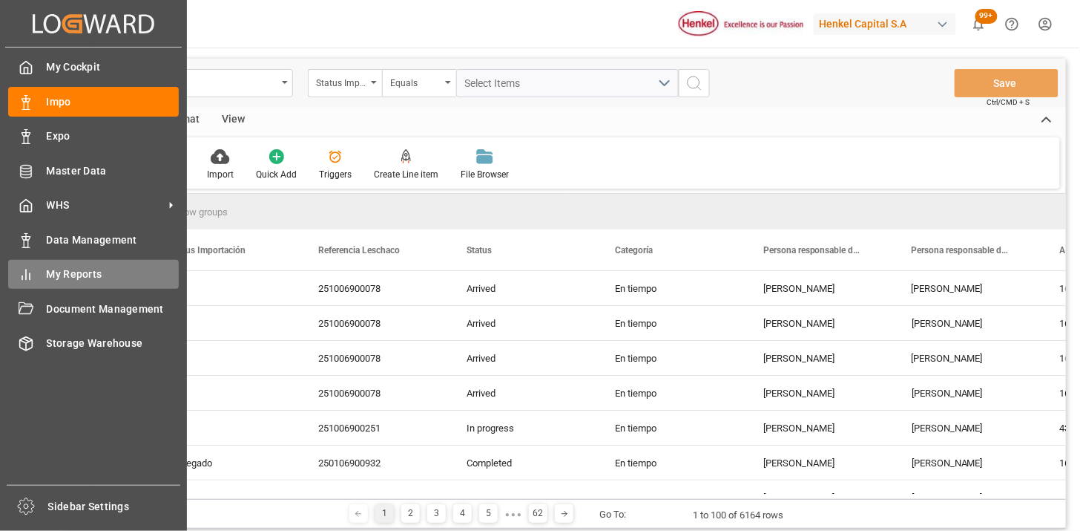
click at [105, 278] on span "My Reports" at bounding box center [113, 274] width 133 height 16
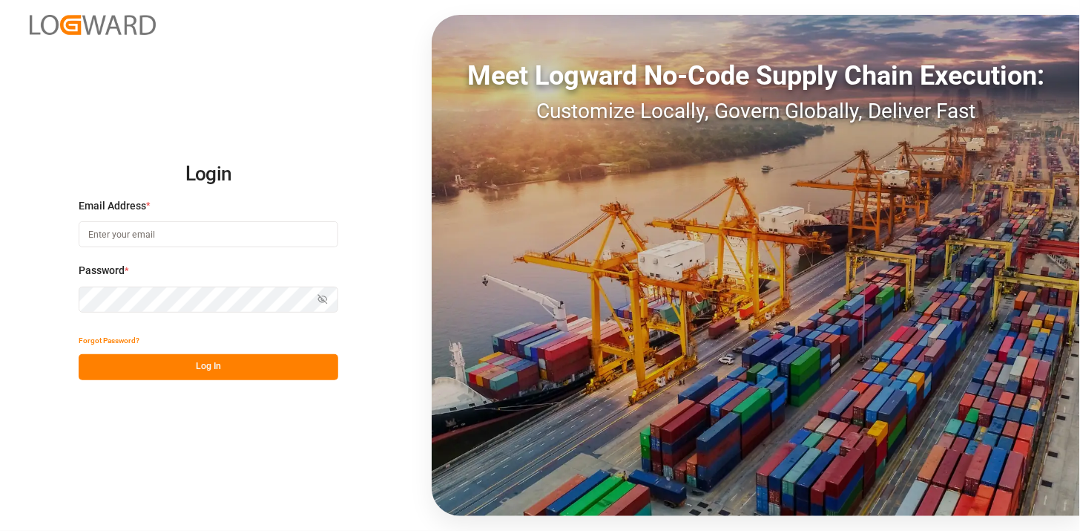
type input "[PERSON_NAME][EMAIL_ADDRESS][PERSON_NAME][DOMAIN_NAME]"
click at [275, 367] on button "Log In" at bounding box center [209, 367] width 260 height 26
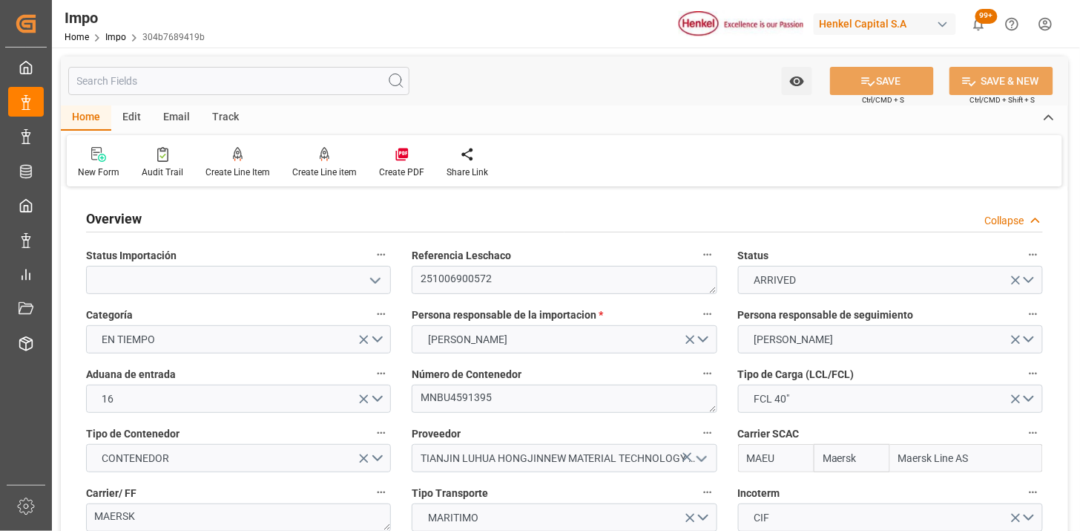
type input "Maersk"
type input "Maersk Line AS"
type input "1"
type input "50"
type input "20"
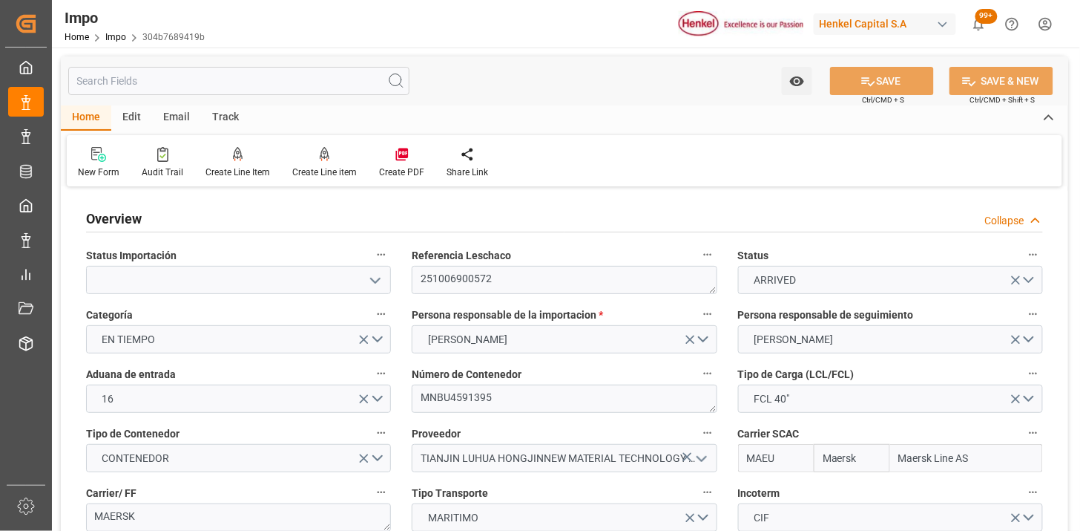
type input "[DATE]"
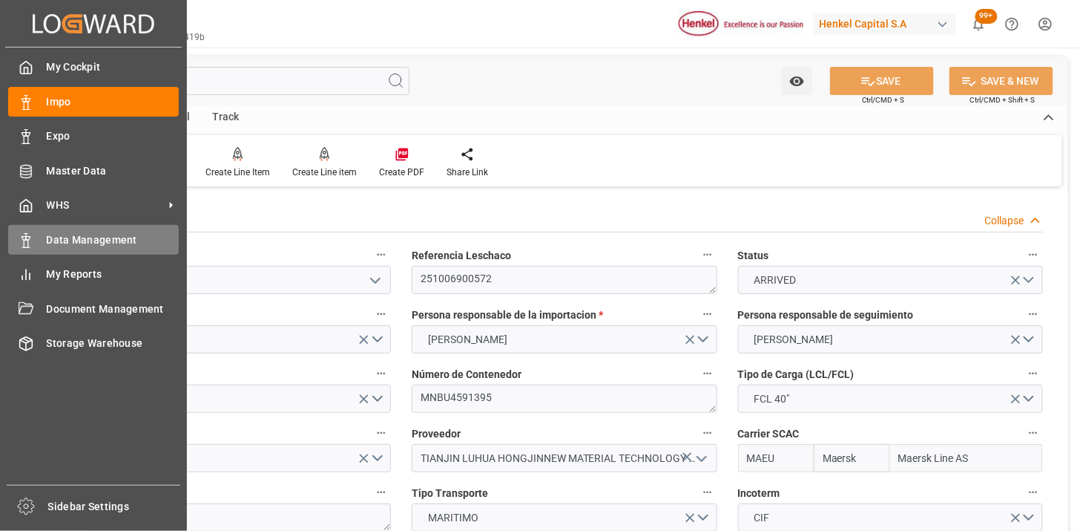
click at [63, 240] on span "Data Management" at bounding box center [113, 240] width 133 height 16
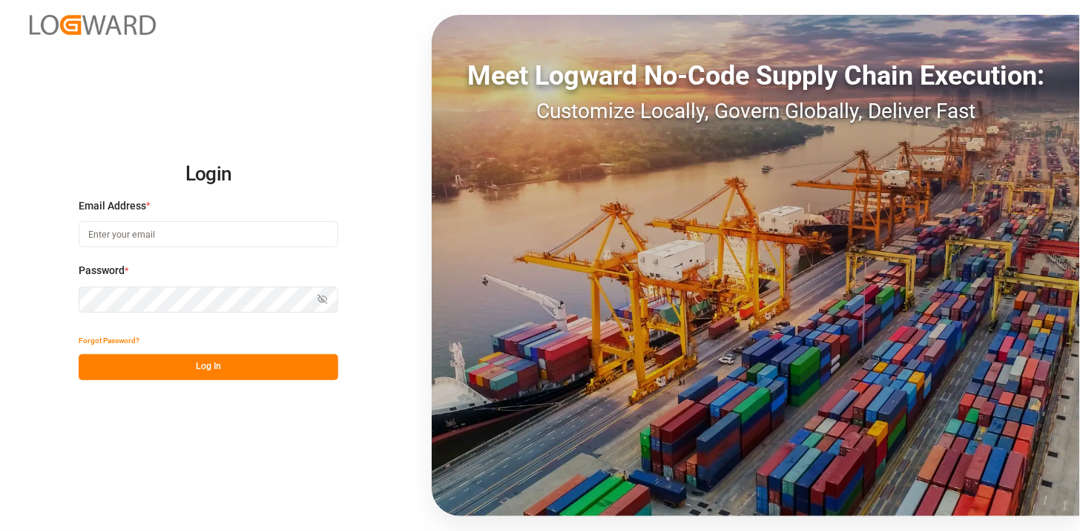
type input "[PERSON_NAME][EMAIL_ADDRESS][PERSON_NAME][DOMAIN_NAME]"
click at [275, 367] on button "Log In" at bounding box center [209, 367] width 260 height 26
